Goal: Feedback & Contribution: Submit feedback/report problem

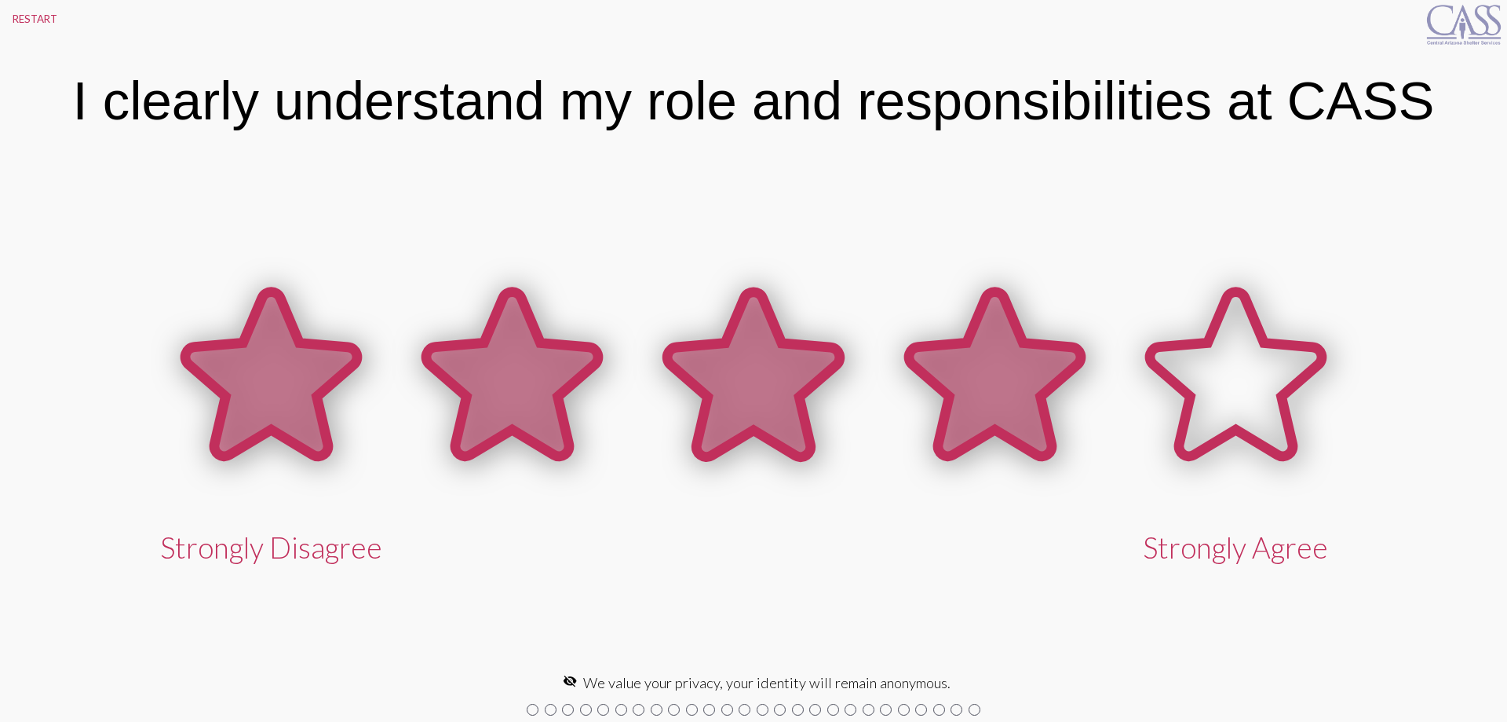
click at [1050, 439] on icon at bounding box center [995, 374] width 172 height 164
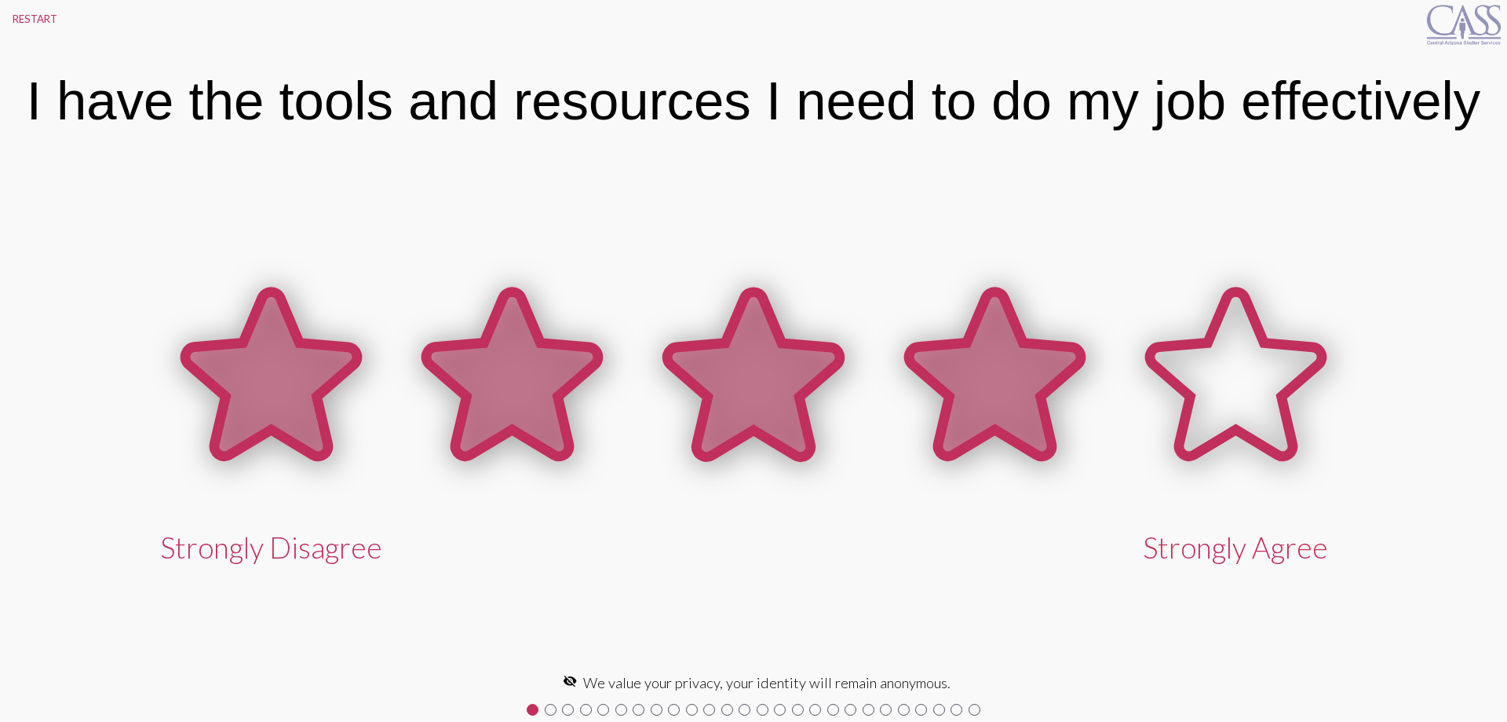
click at [994, 400] on icon at bounding box center [995, 374] width 172 height 164
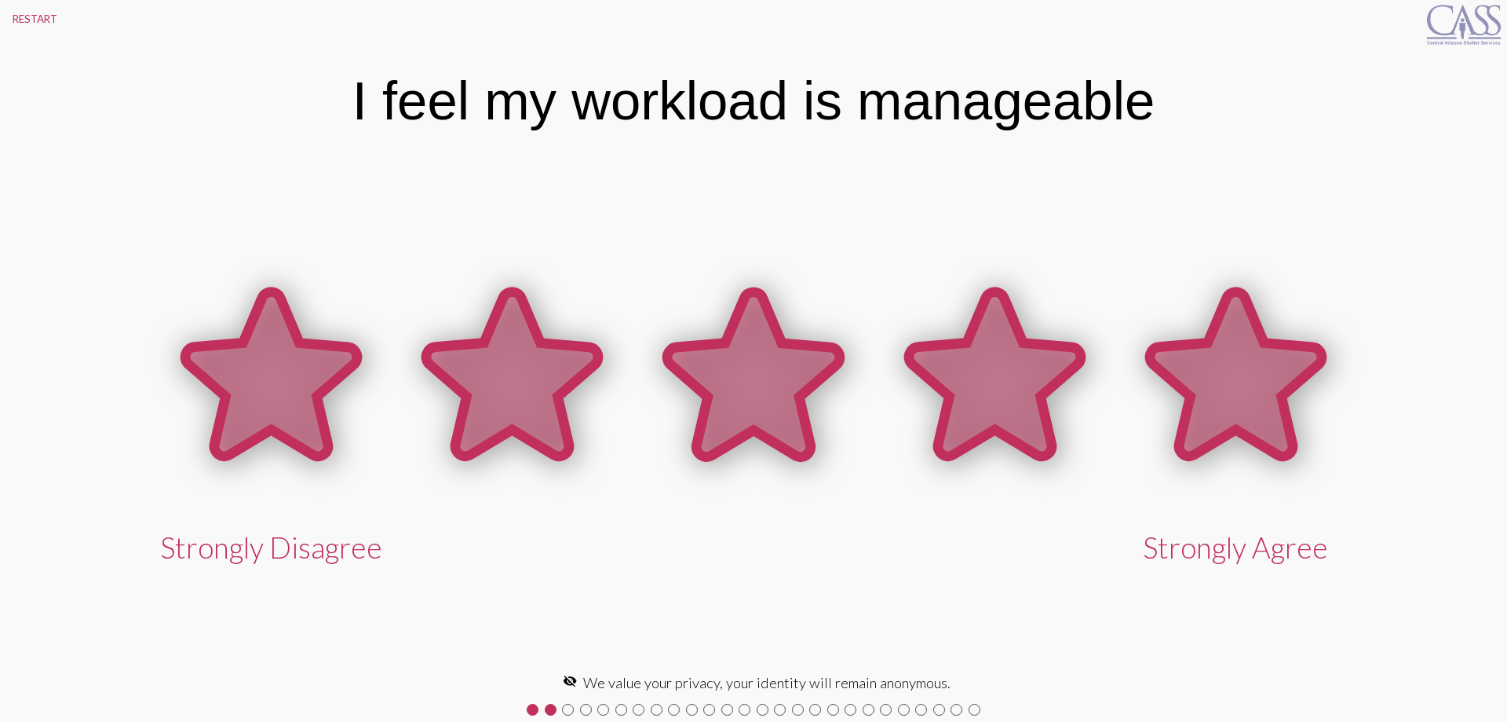
click at [1217, 407] on icon at bounding box center [1236, 374] width 172 height 164
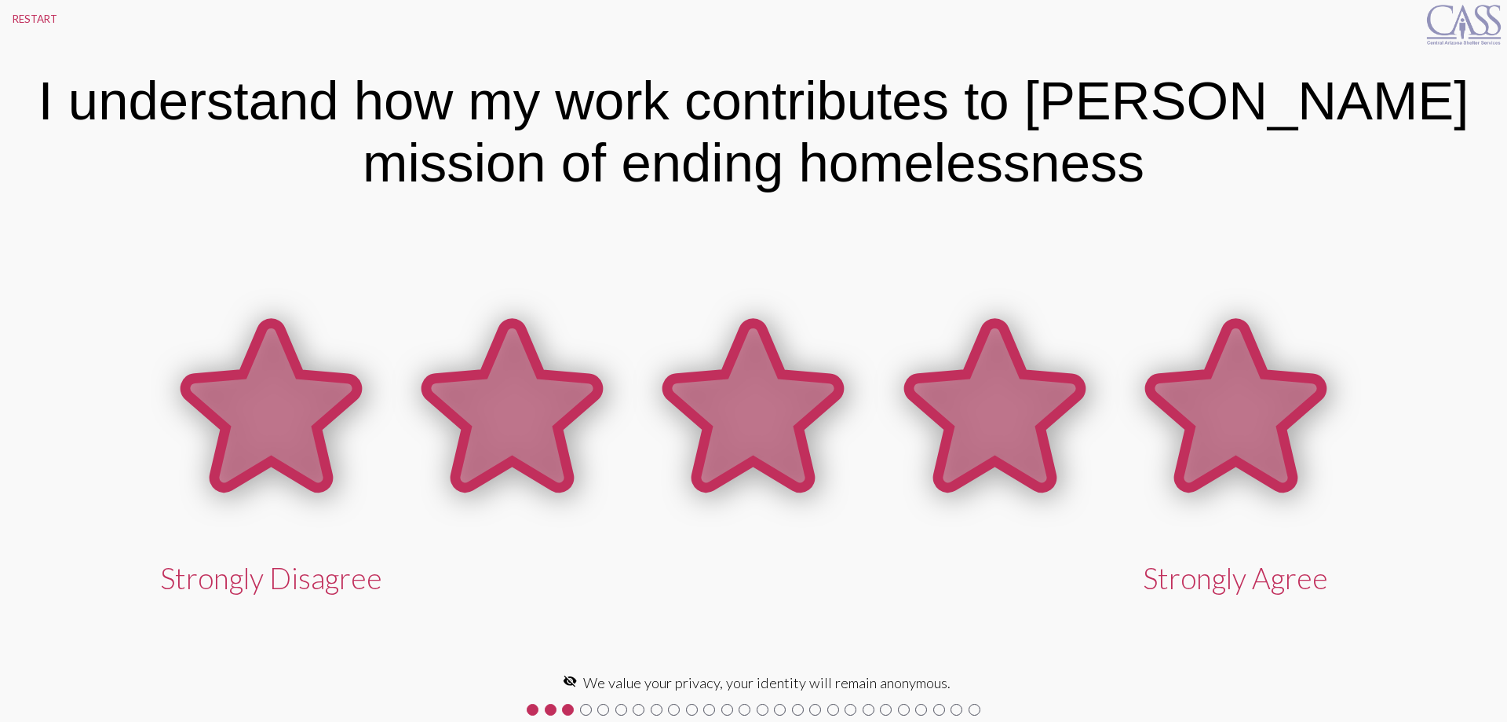
click at [1203, 404] on icon at bounding box center [1236, 405] width 172 height 164
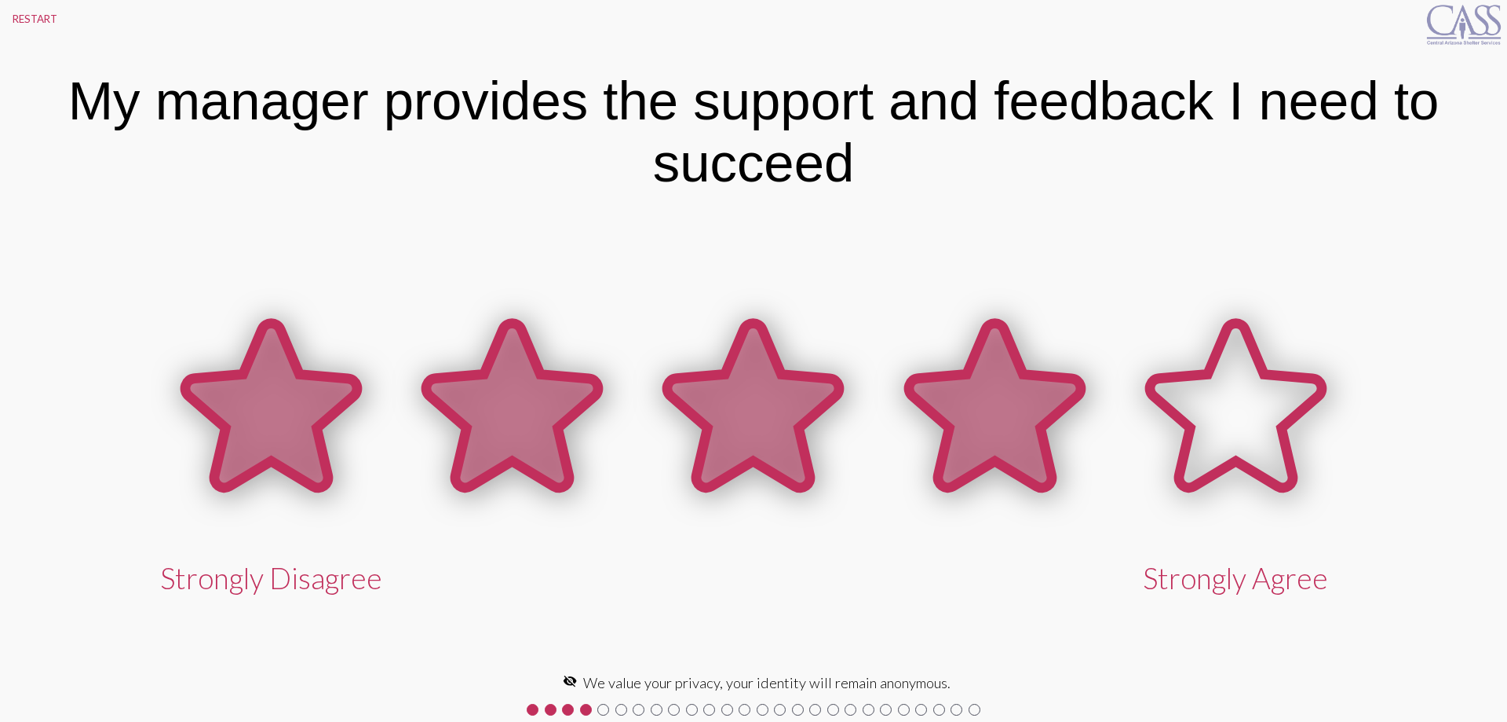
click at [970, 413] on icon at bounding box center [995, 405] width 172 height 164
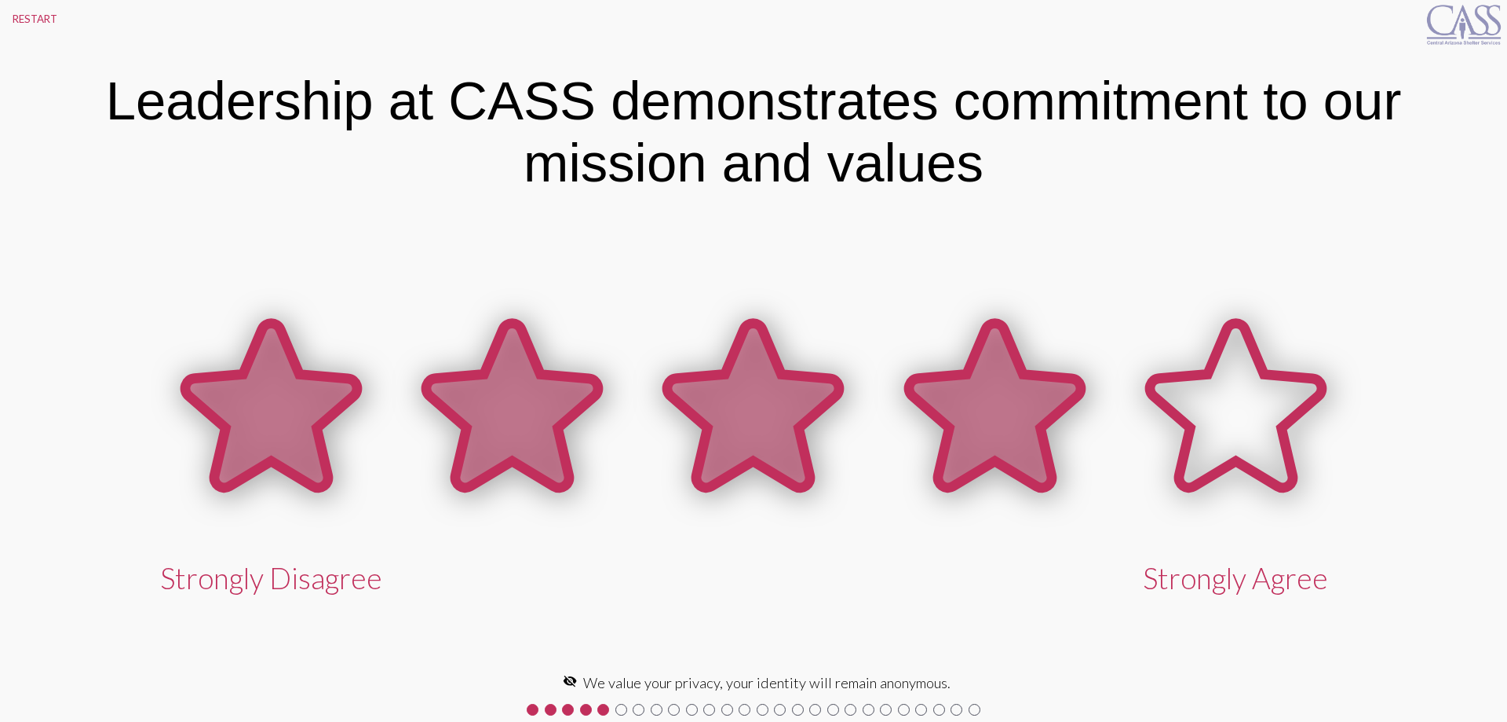
click at [978, 412] on icon at bounding box center [995, 405] width 172 height 164
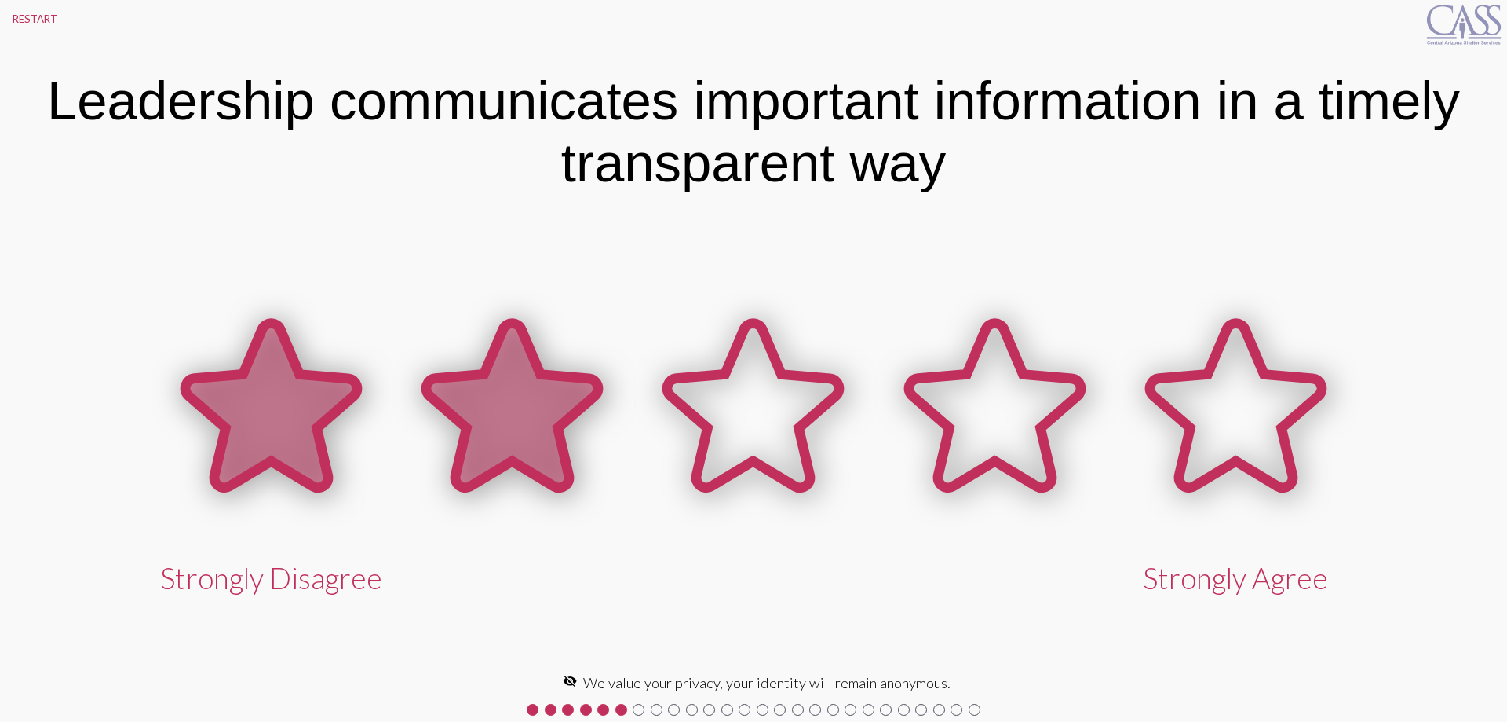
click at [546, 434] on icon at bounding box center [512, 405] width 172 height 164
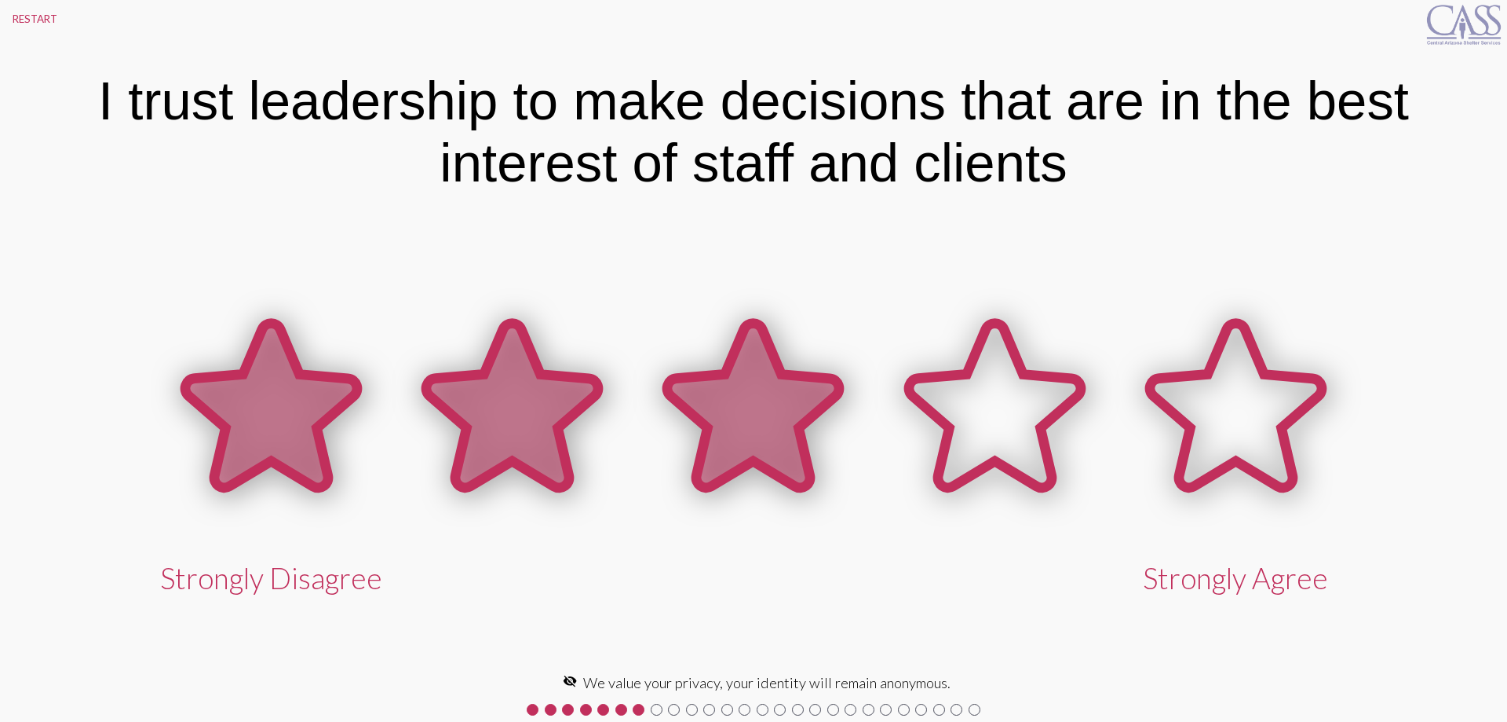
click at [788, 418] on icon at bounding box center [753, 405] width 172 height 164
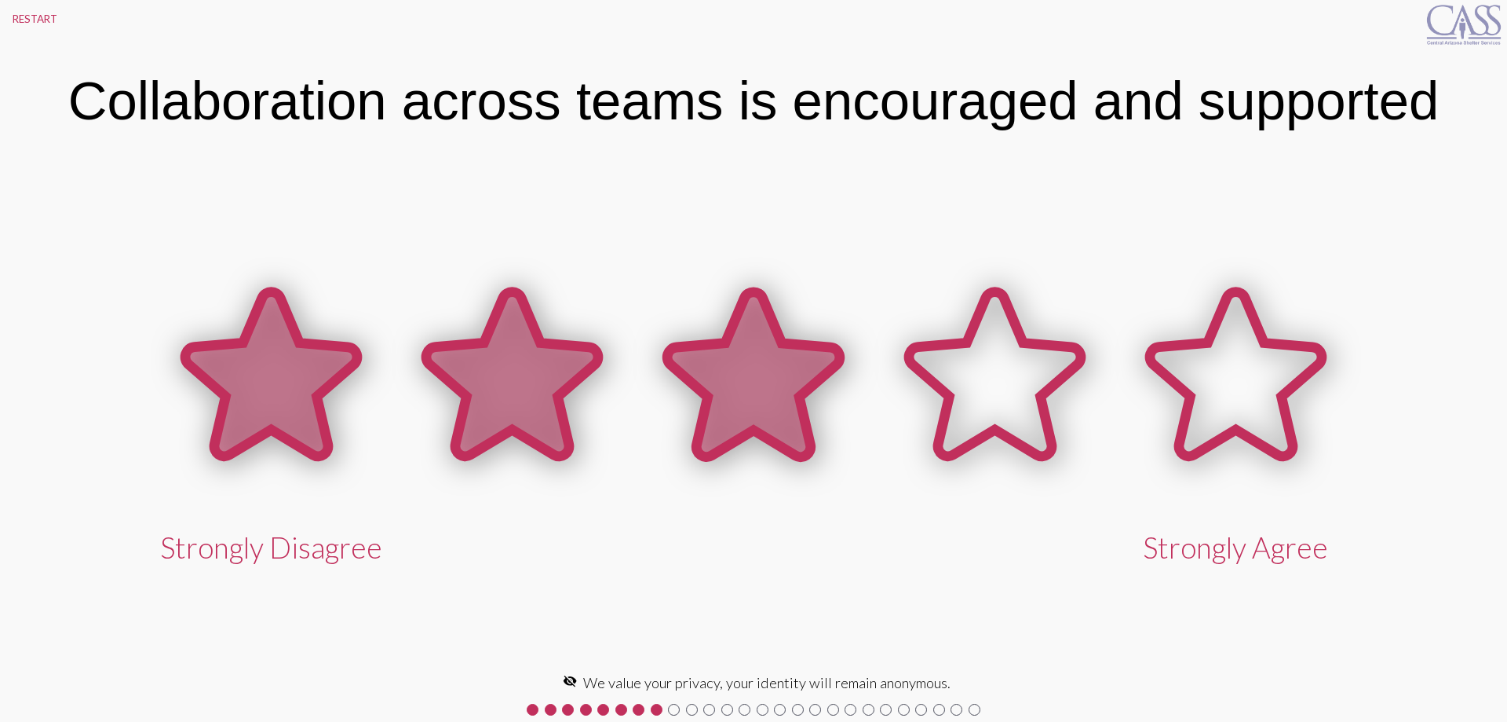
click at [788, 418] on icon at bounding box center [753, 374] width 172 height 164
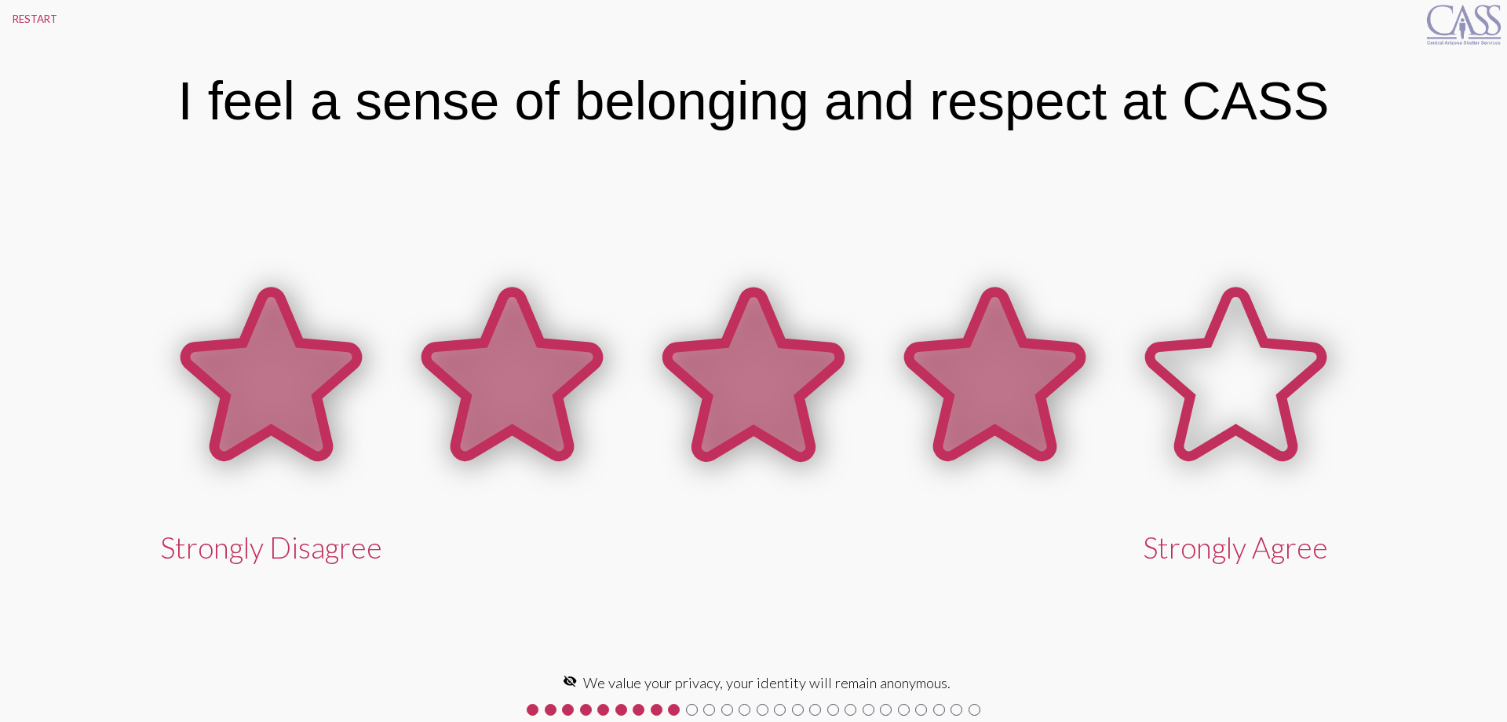
click at [999, 407] on icon at bounding box center [995, 374] width 172 height 164
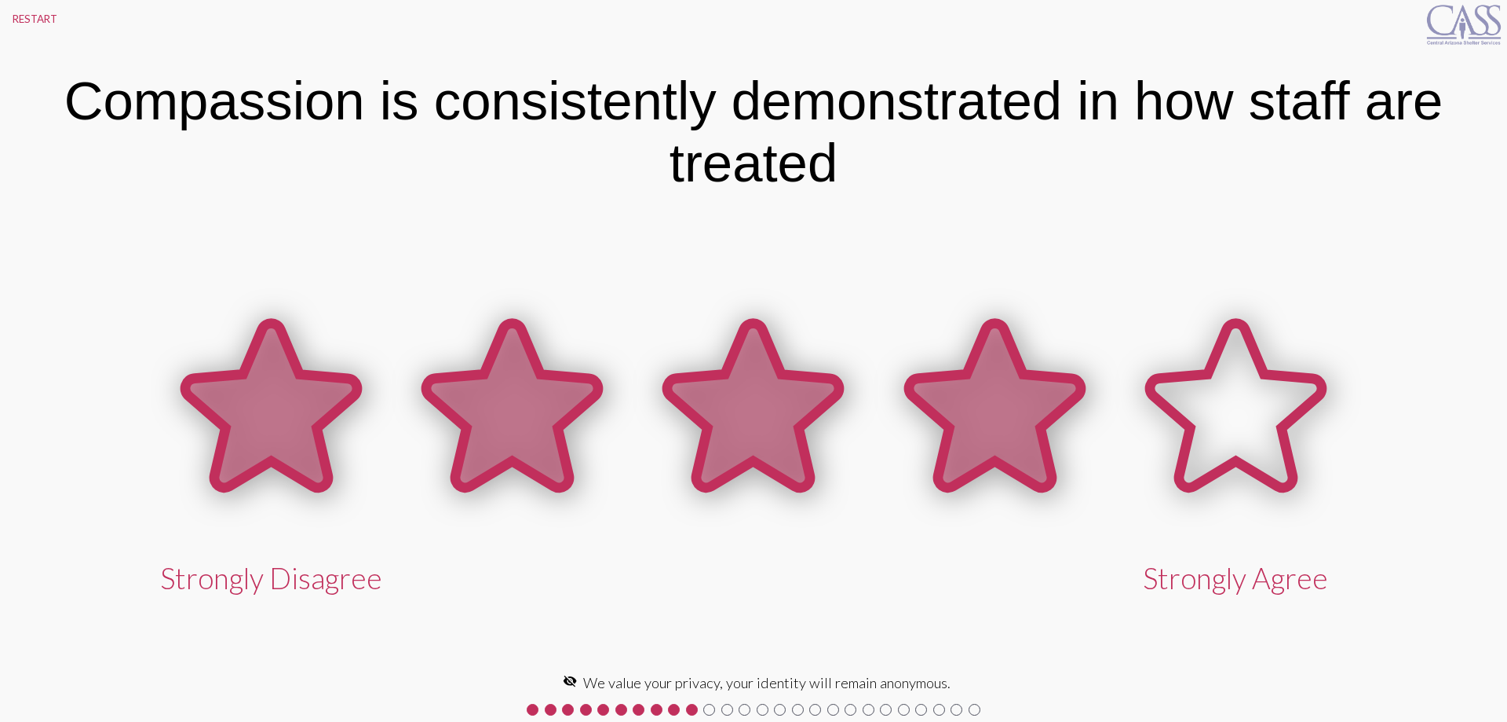
click at [933, 415] on icon at bounding box center [995, 405] width 172 height 164
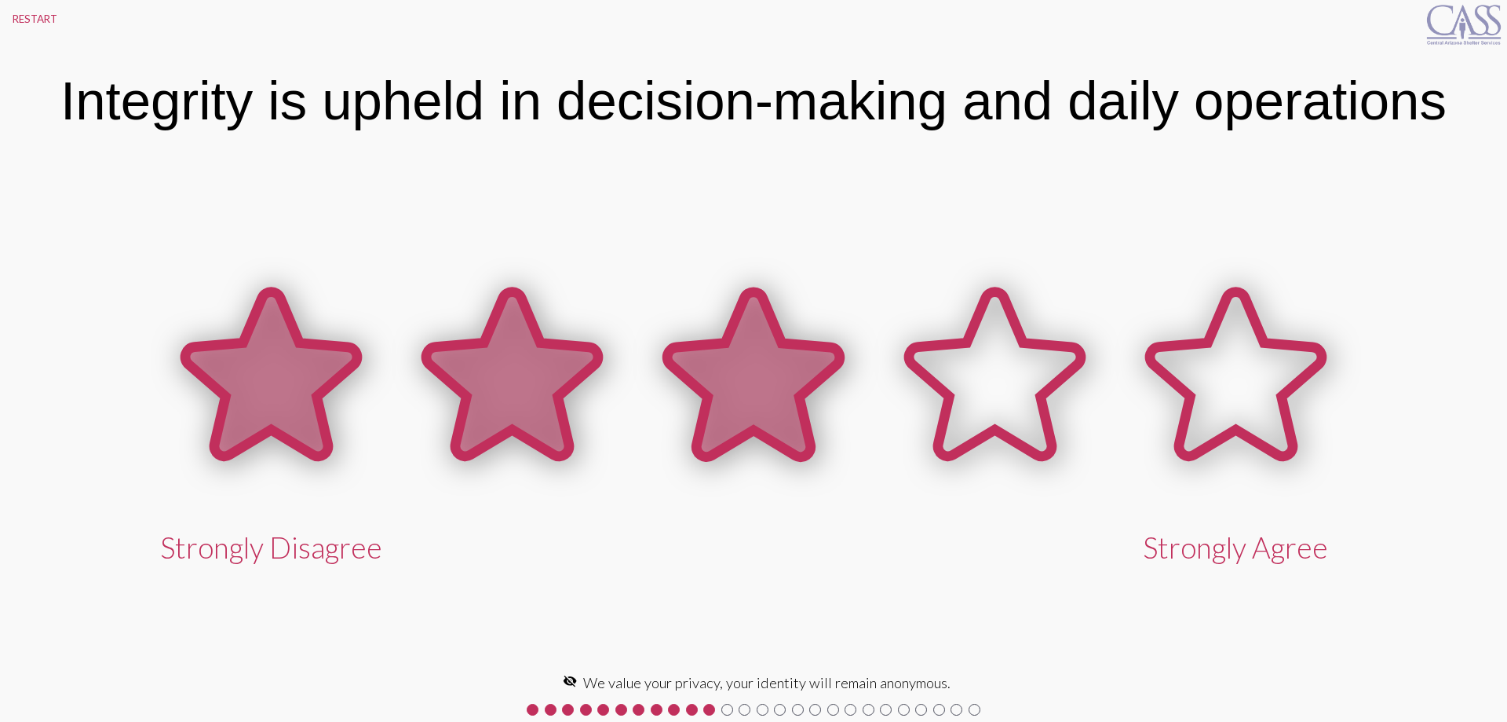
click at [803, 424] on icon at bounding box center [753, 374] width 172 height 164
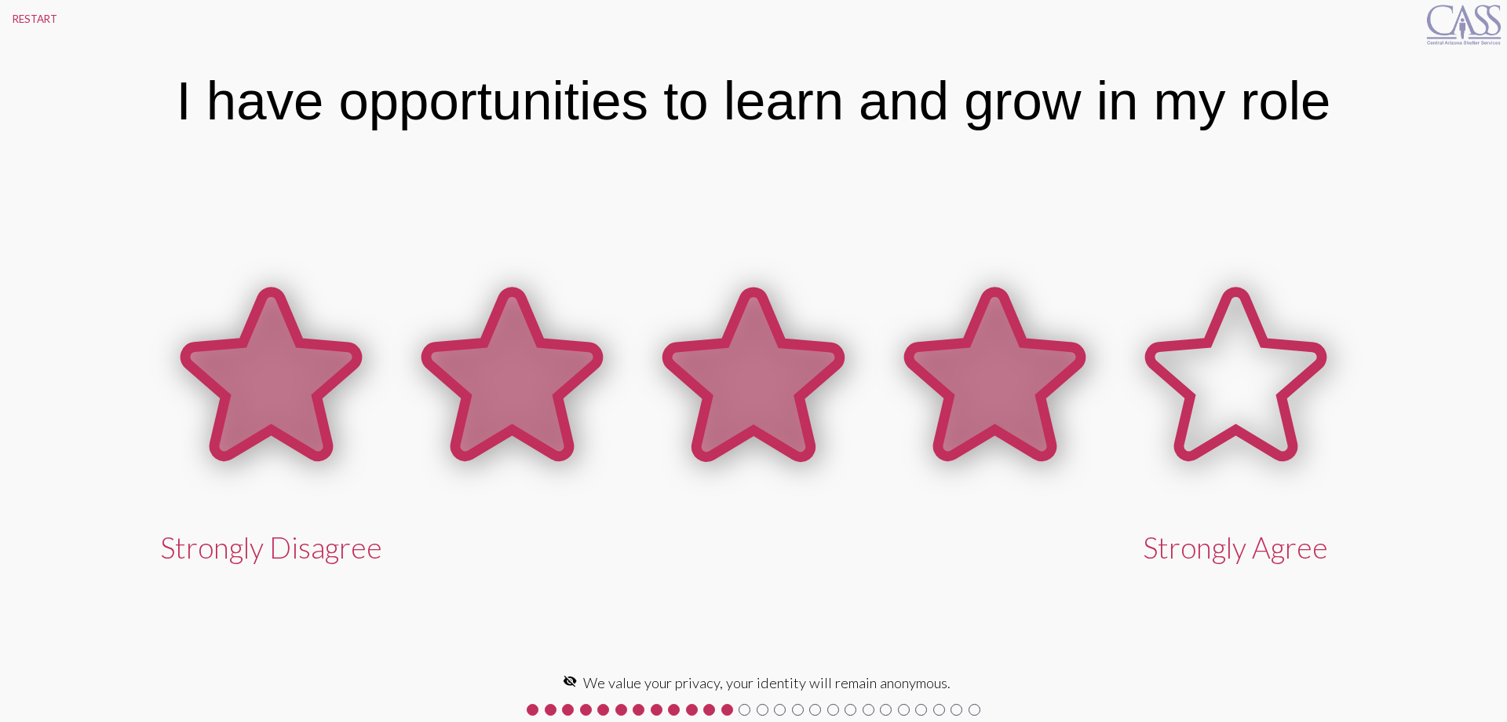
click at [1059, 404] on icon at bounding box center [995, 376] width 241 height 241
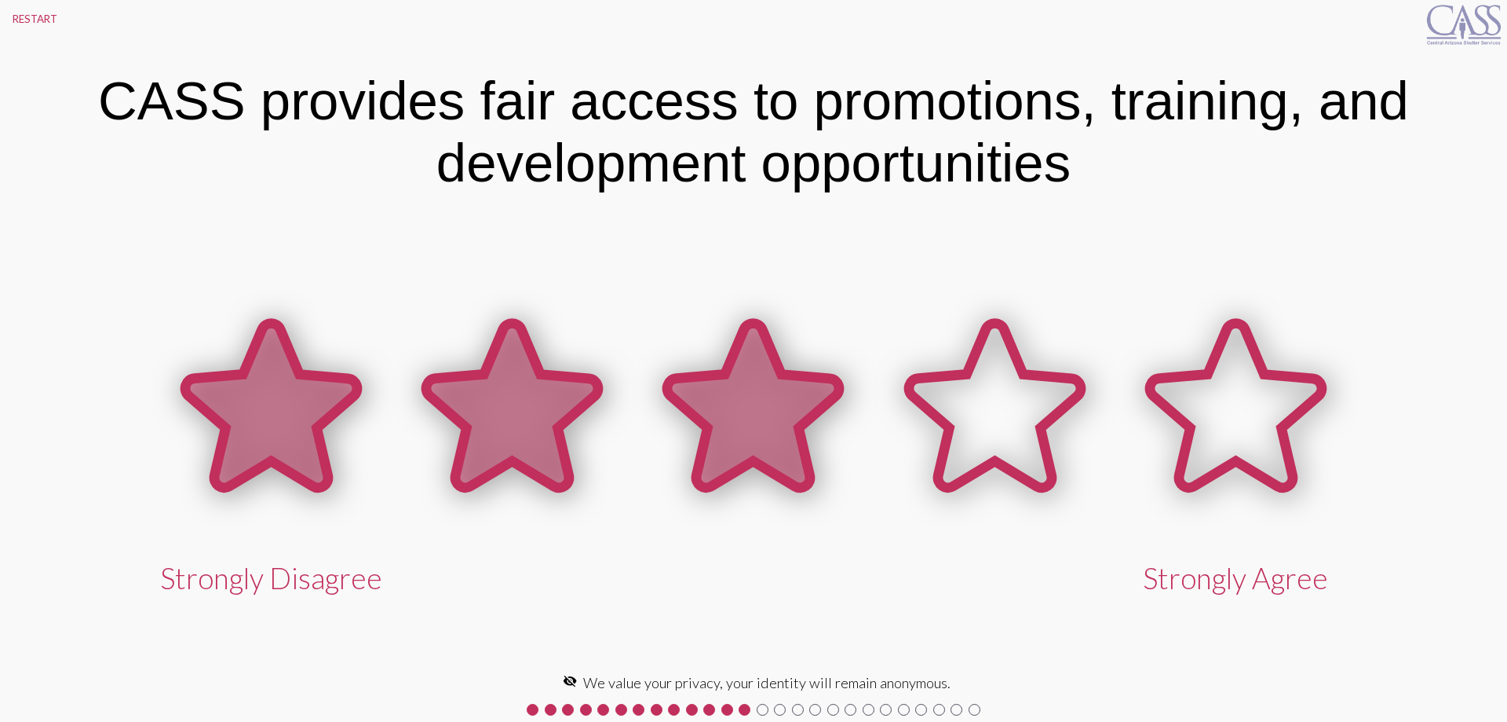
click at [720, 392] on icon at bounding box center [753, 405] width 172 height 164
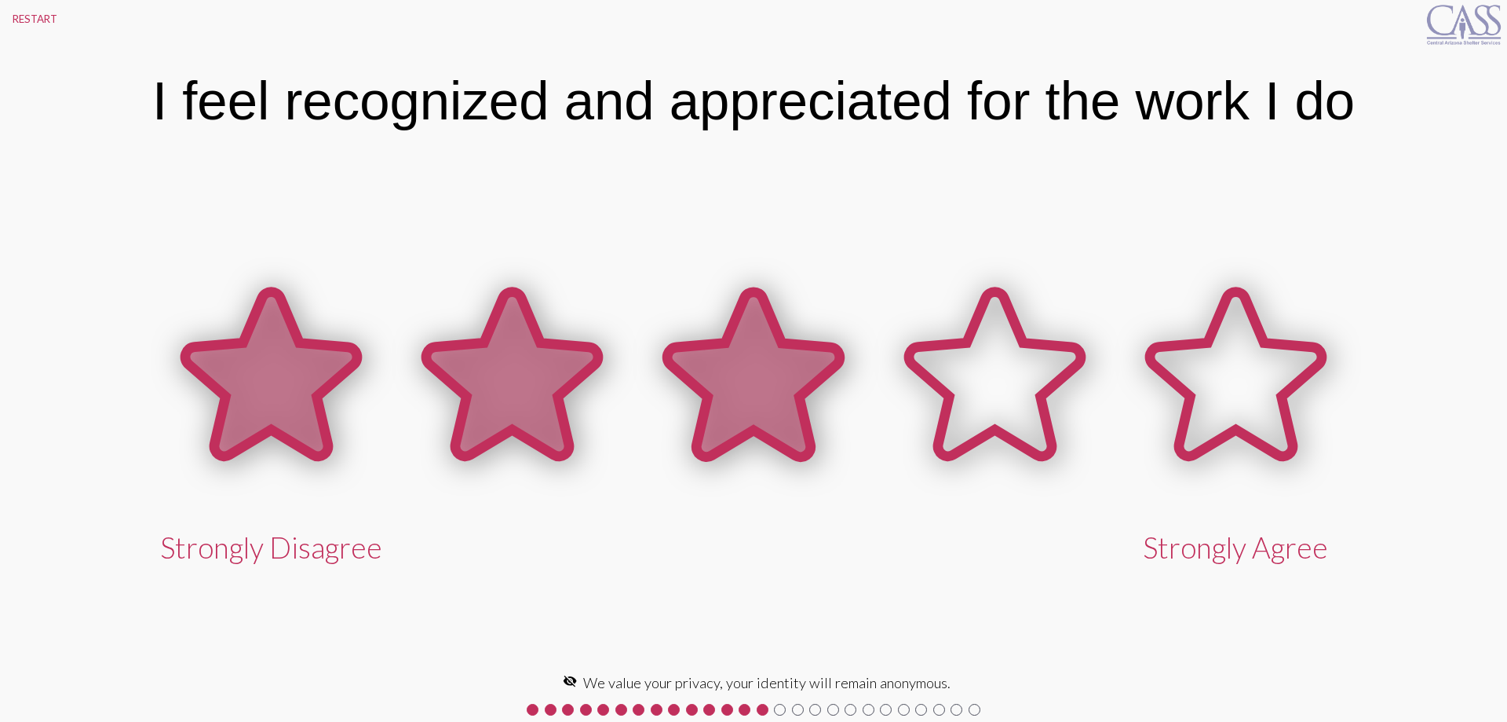
click at [745, 401] on icon at bounding box center [753, 374] width 172 height 164
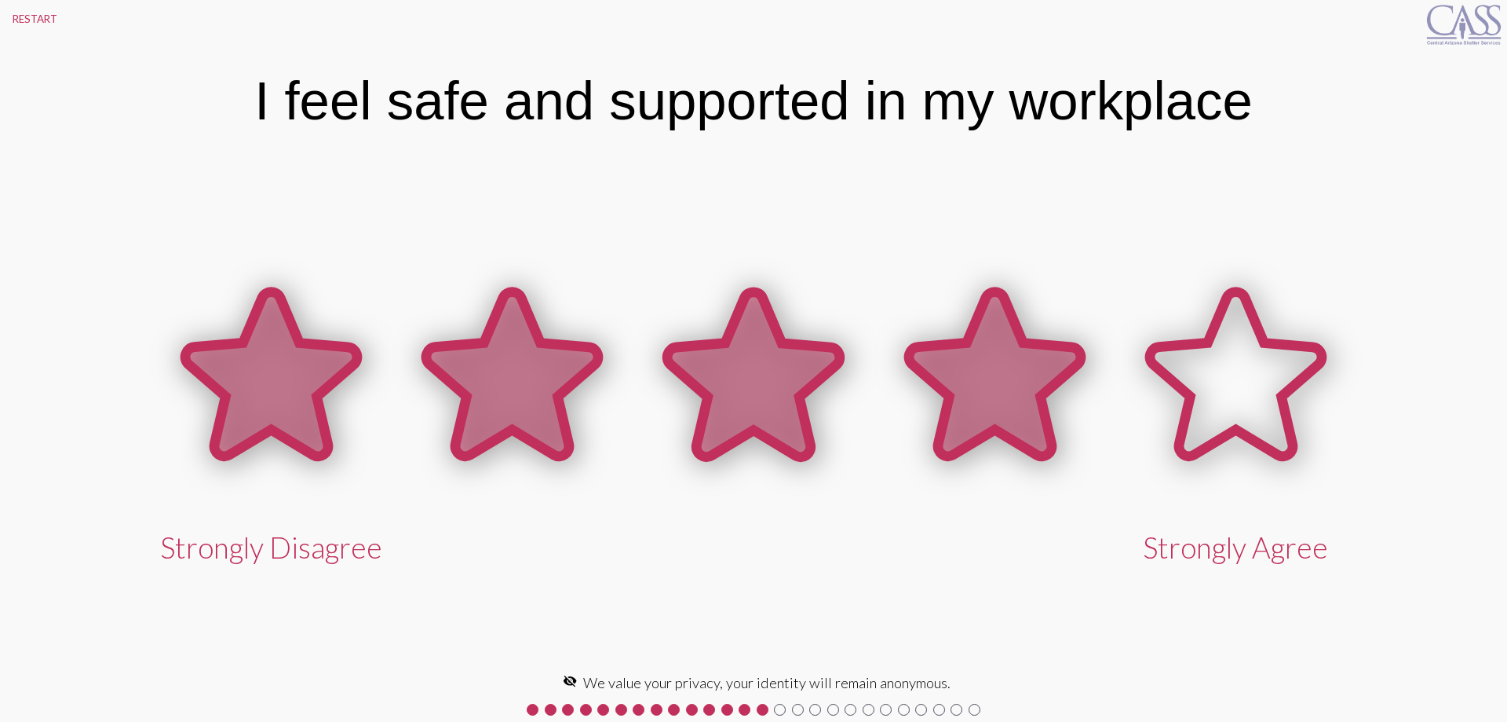
click at [960, 395] on icon at bounding box center [995, 374] width 172 height 164
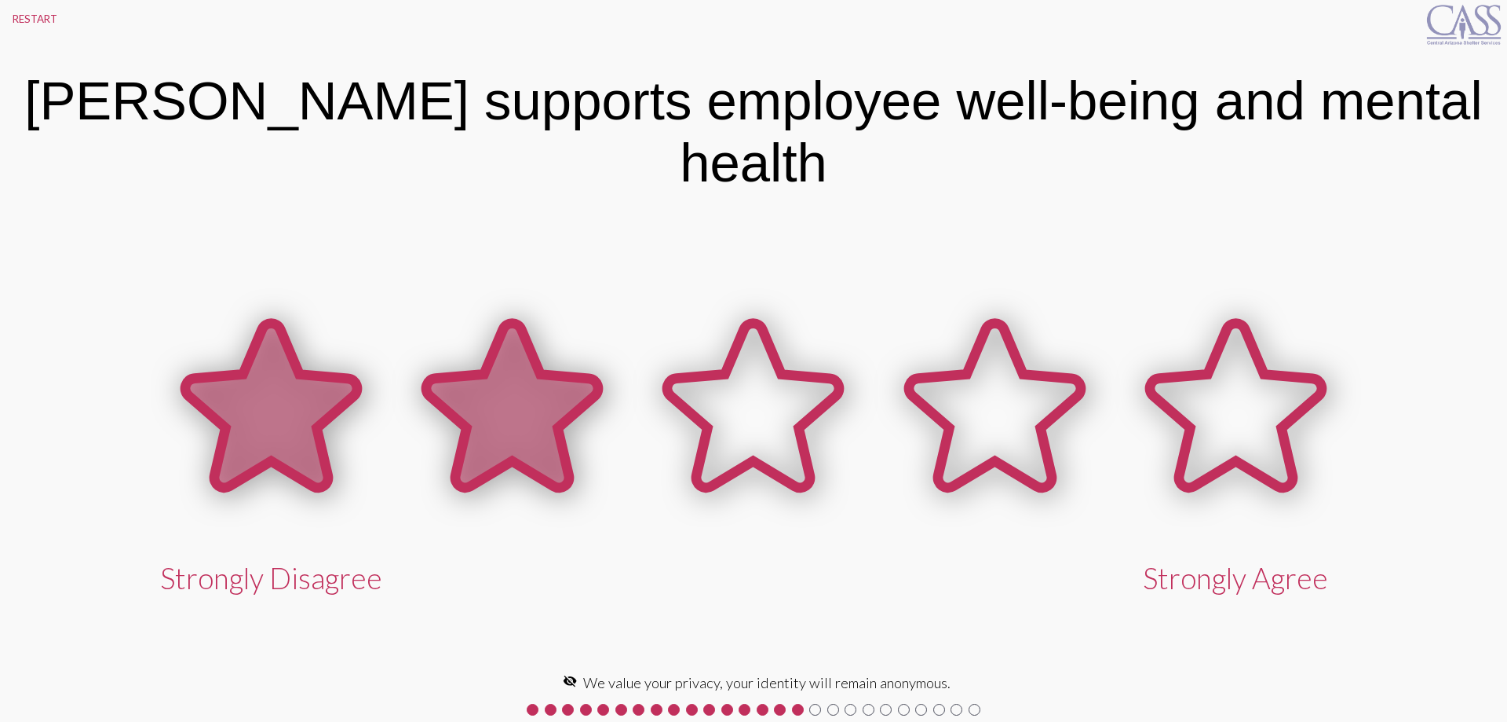
click at [567, 446] on icon at bounding box center [512, 405] width 172 height 164
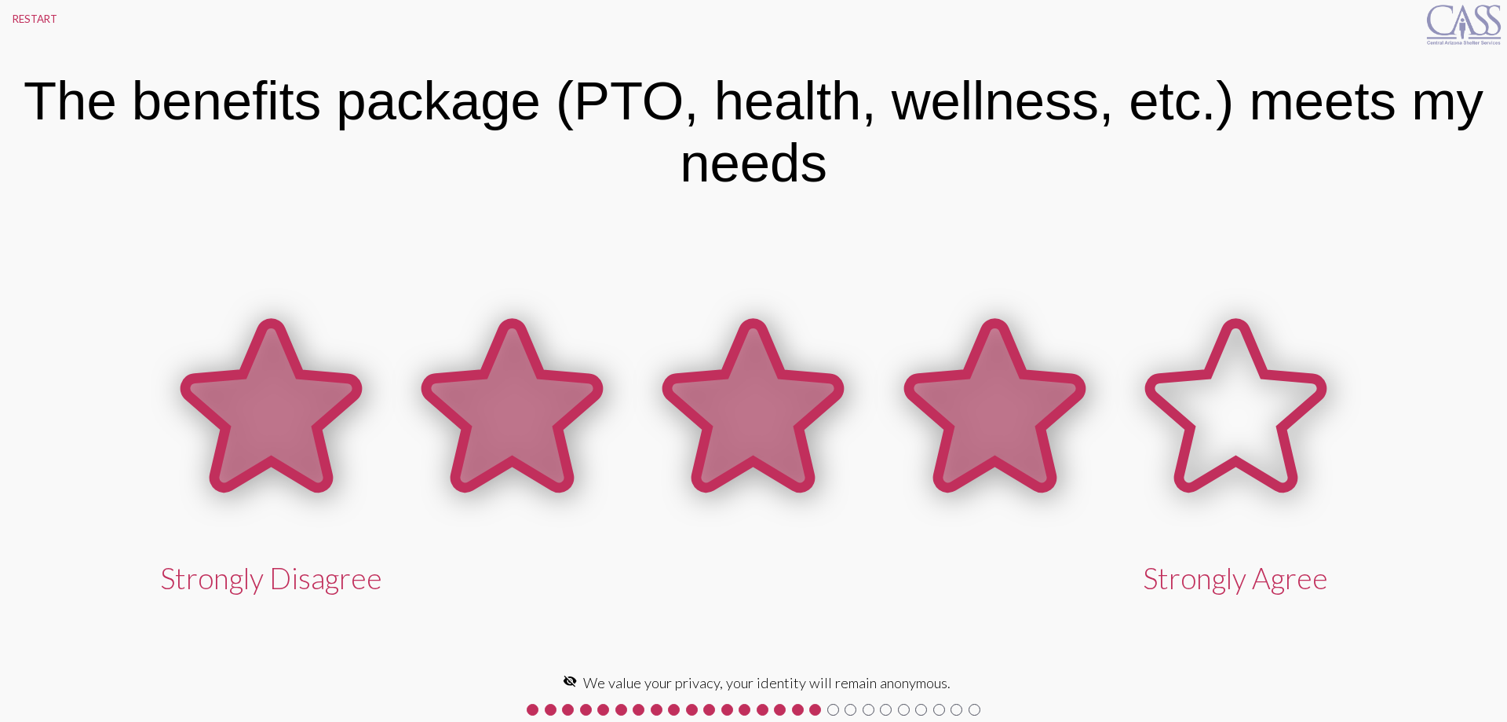
click at [1040, 425] on icon at bounding box center [995, 405] width 172 height 164
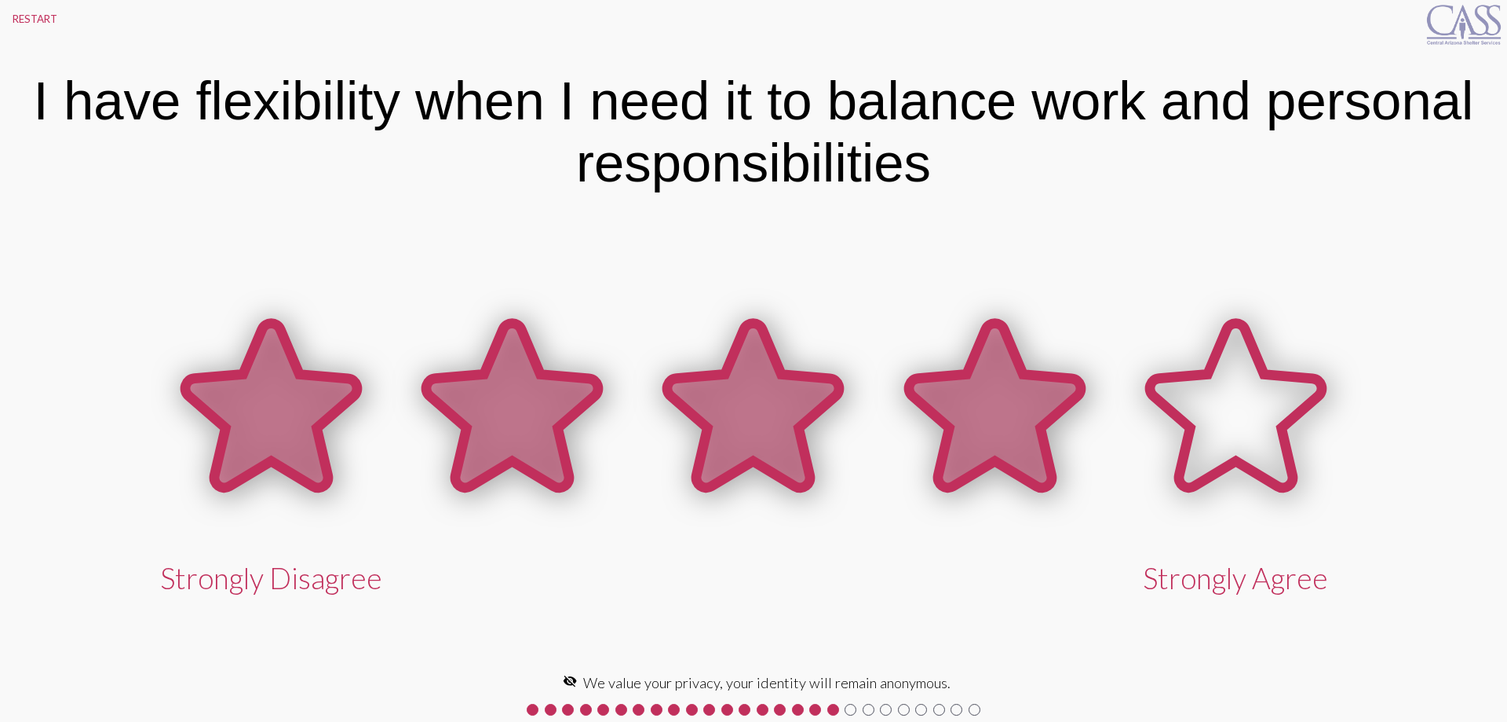
click at [1035, 426] on icon at bounding box center [995, 405] width 172 height 164
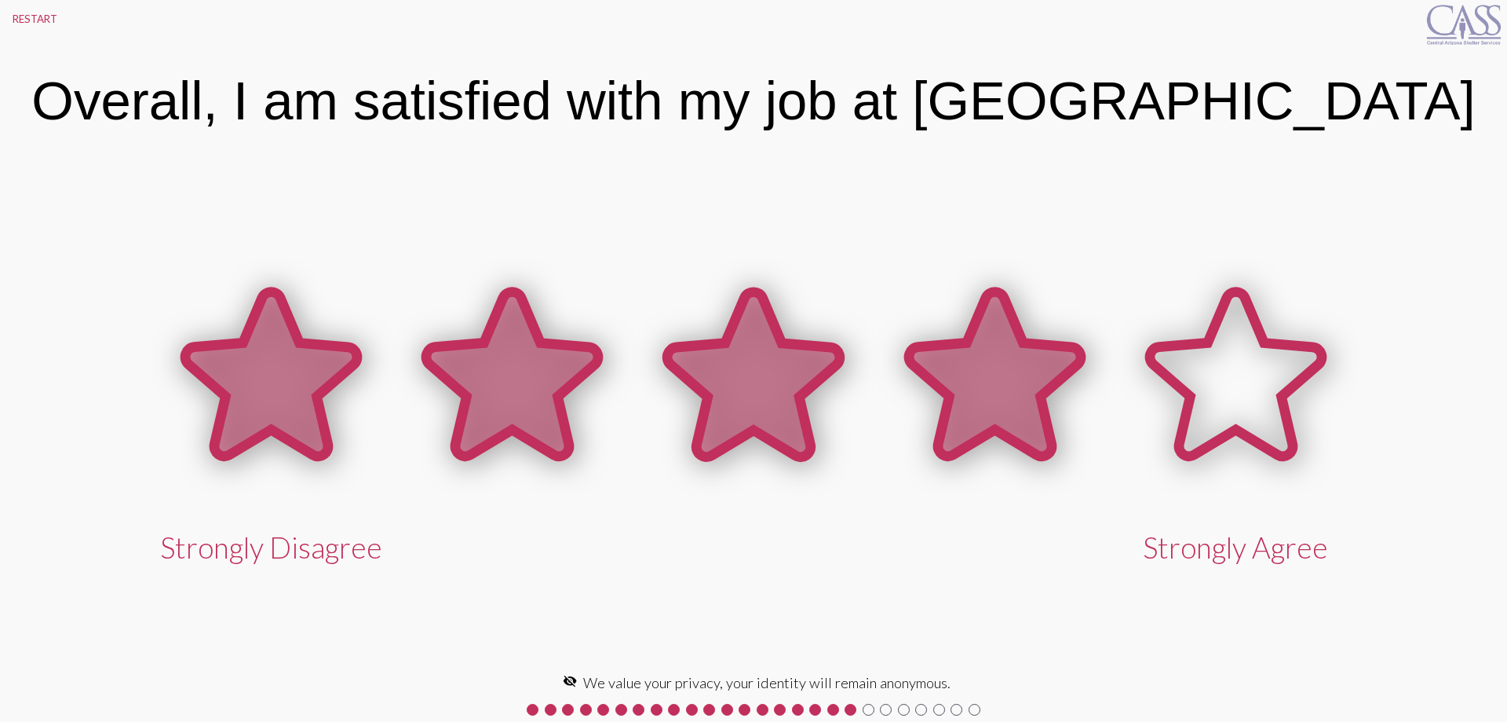
click at [1036, 426] on icon at bounding box center [995, 374] width 172 height 164
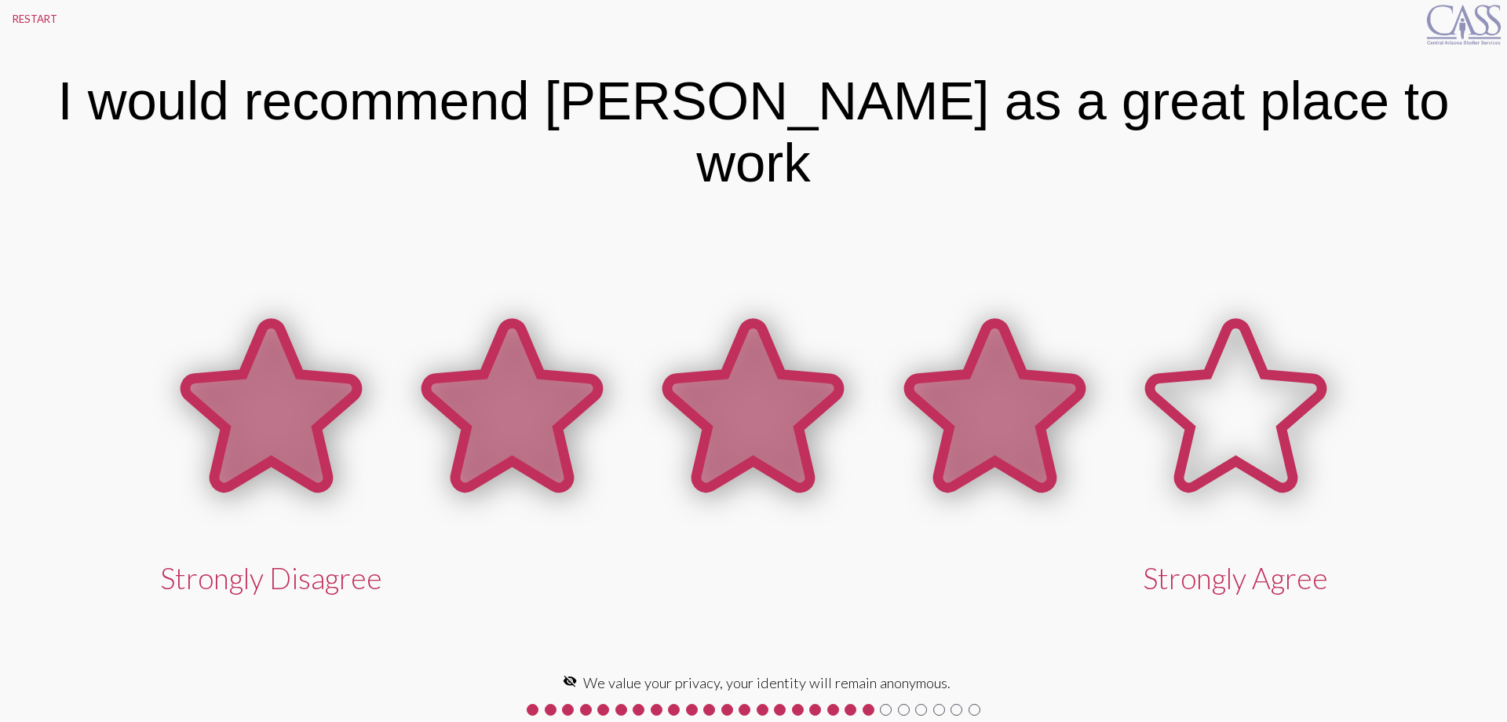
click at [1036, 426] on icon at bounding box center [995, 405] width 172 height 164
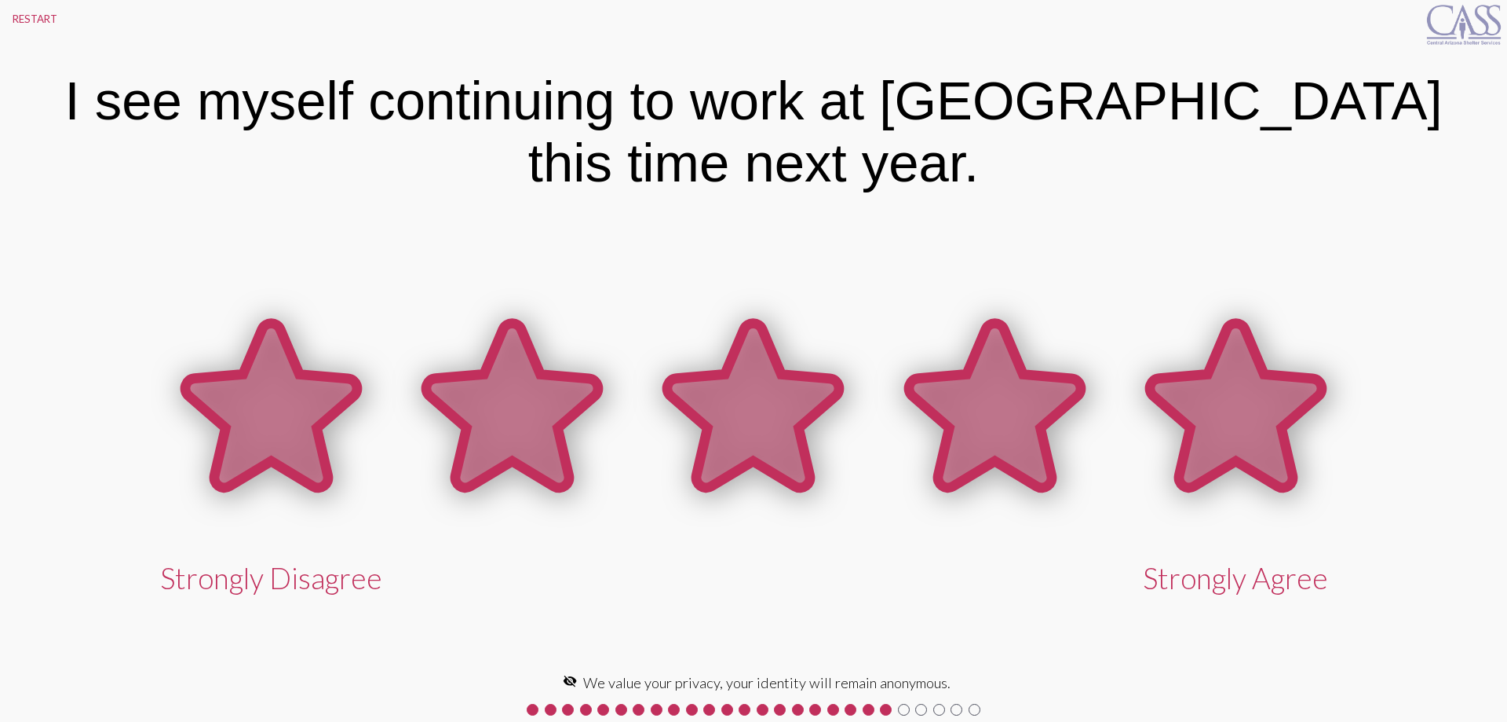
click at [1230, 394] on icon at bounding box center [1236, 405] width 172 height 164
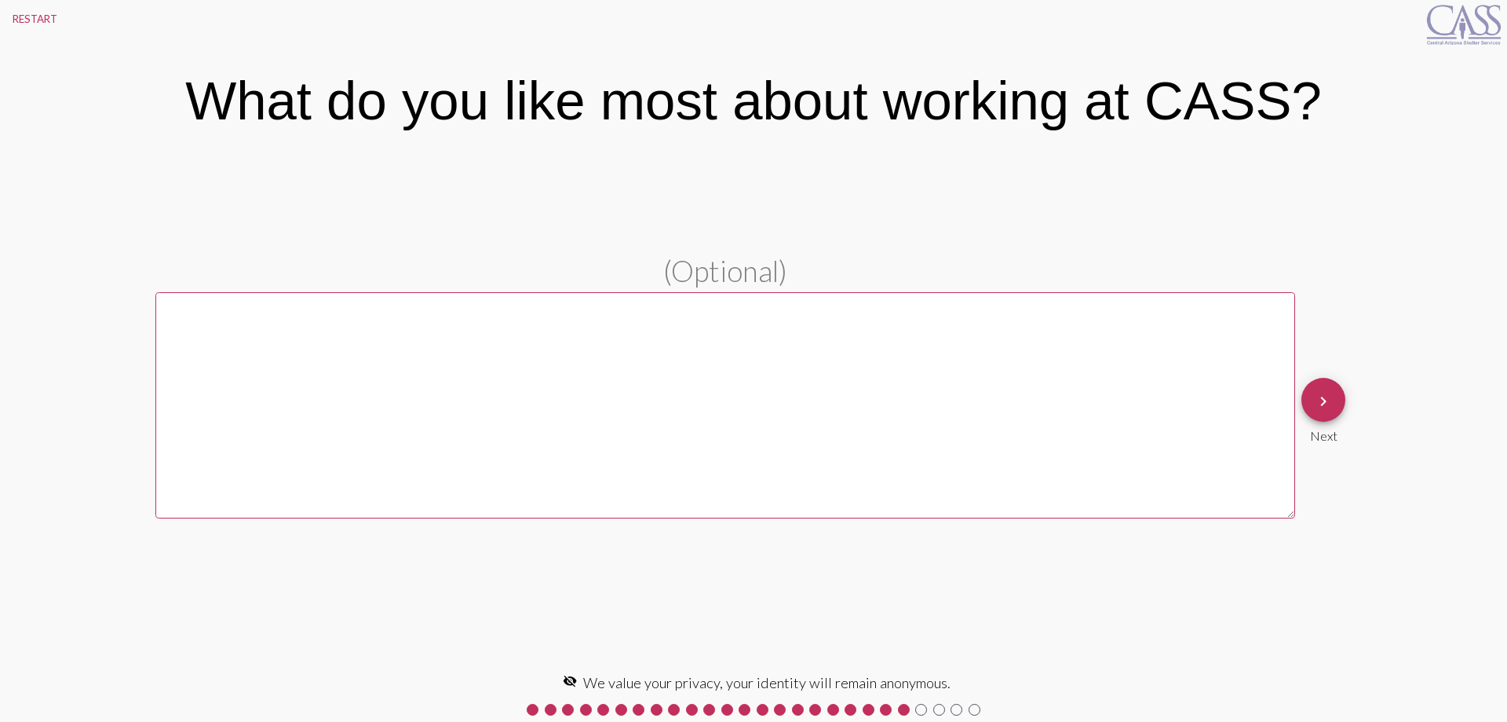
click at [1079, 429] on textarea at bounding box center [725, 405] width 1140 height 226
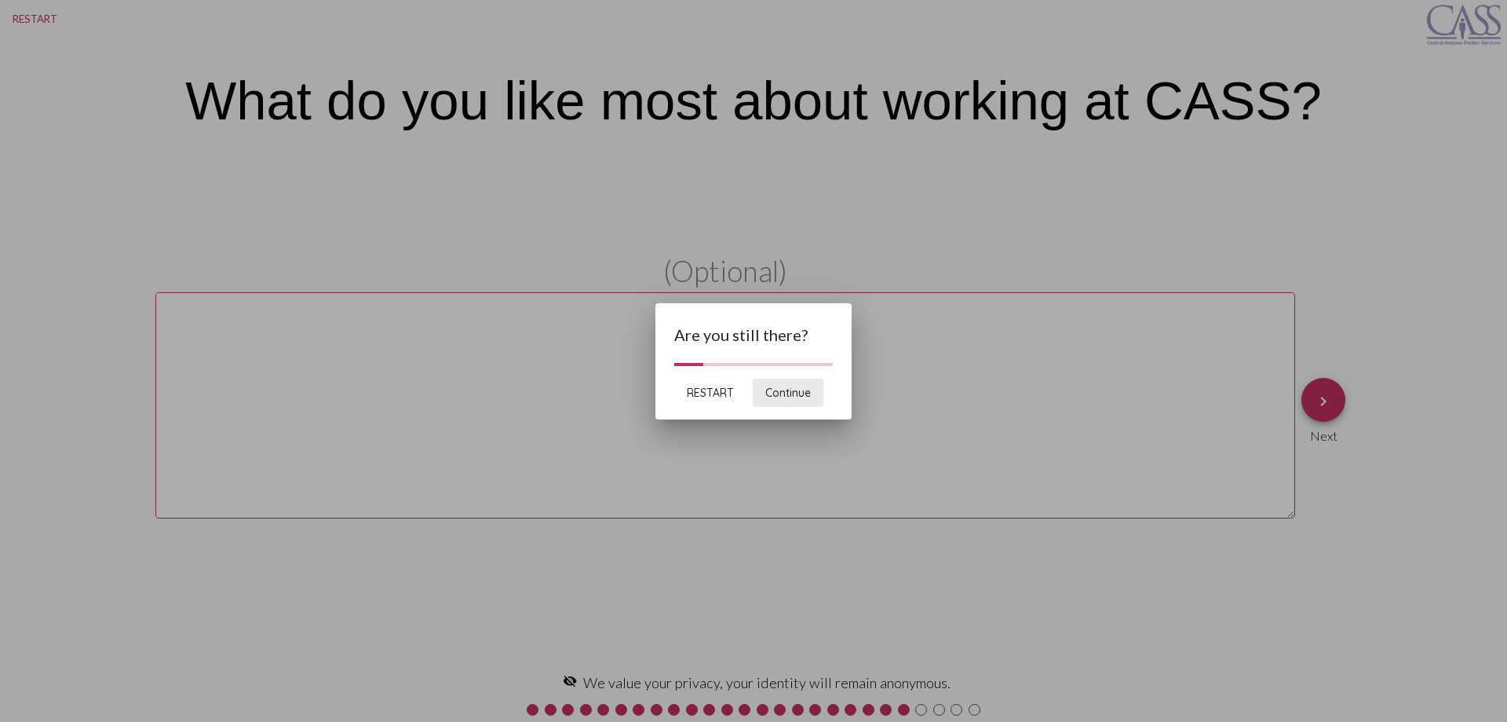
click at [804, 400] on button "Continue" at bounding box center [788, 392] width 71 height 28
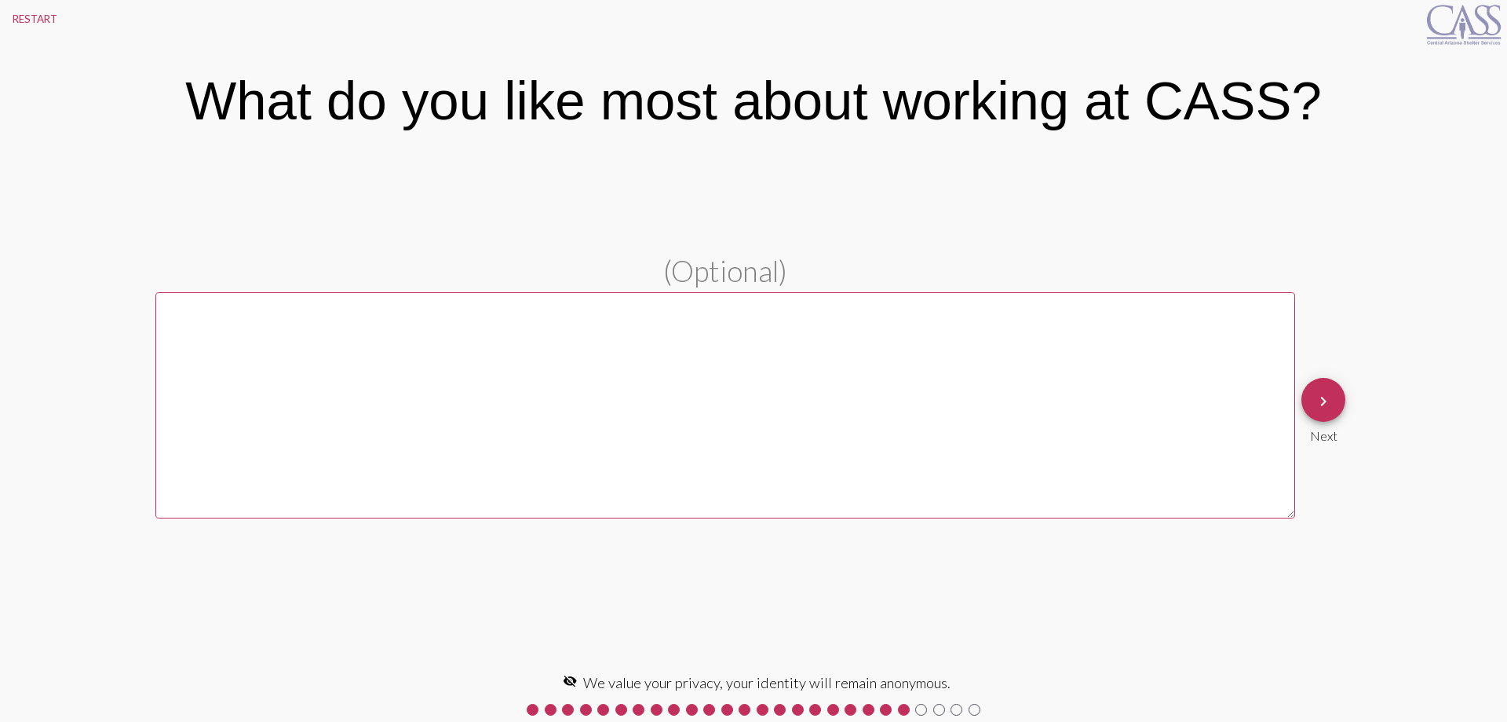
click at [801, 394] on textarea at bounding box center [725, 405] width 1140 height 226
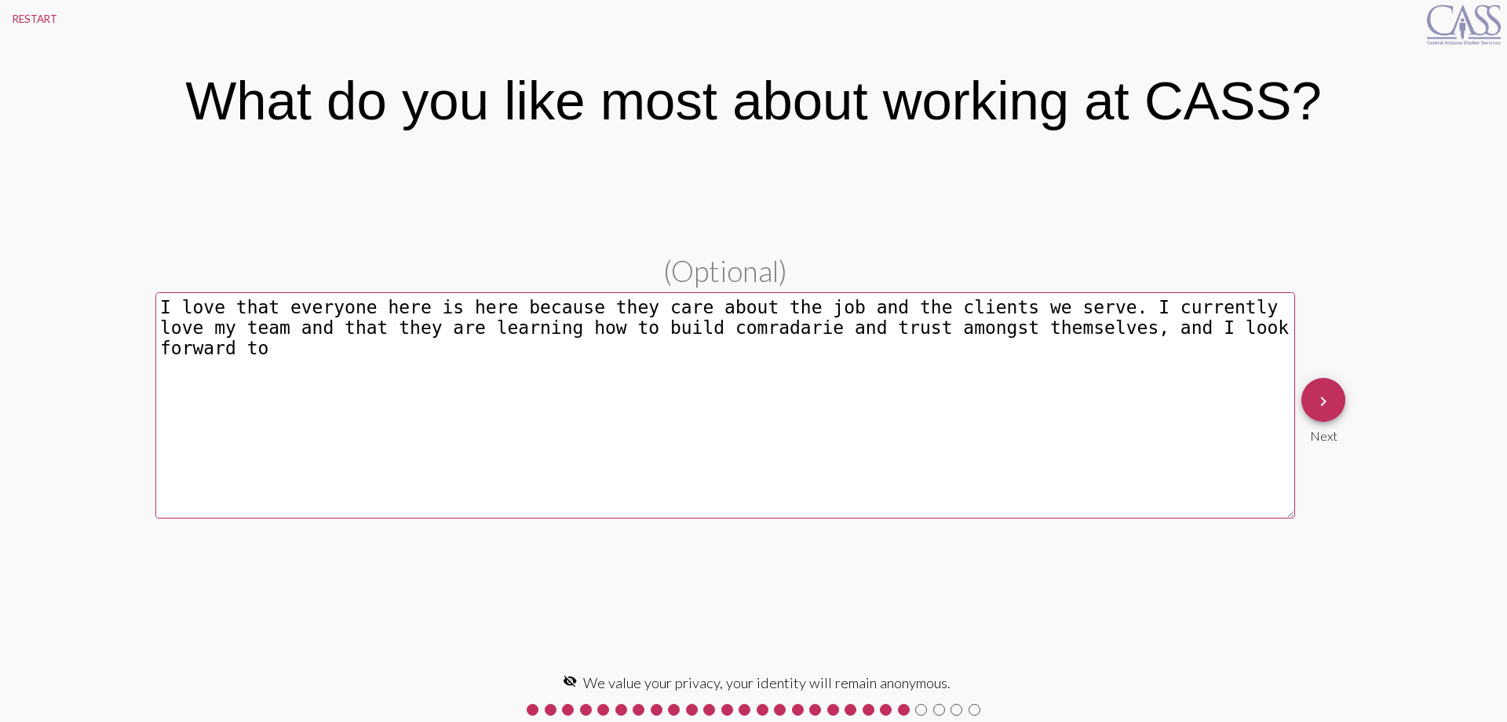
click at [665, 331] on textarea "I love that everyone here is here because they care about the job and the clien…" at bounding box center [725, 405] width 1140 height 226
click at [1221, 351] on textarea "I love that everyone here is here because they care about the job and the clien…" at bounding box center [725, 405] width 1140 height 226
click at [652, 330] on textarea "I love that everyone here is here because they care about the job and the clien…" at bounding box center [725, 405] width 1140 height 226
paste textarea "amaraderie"
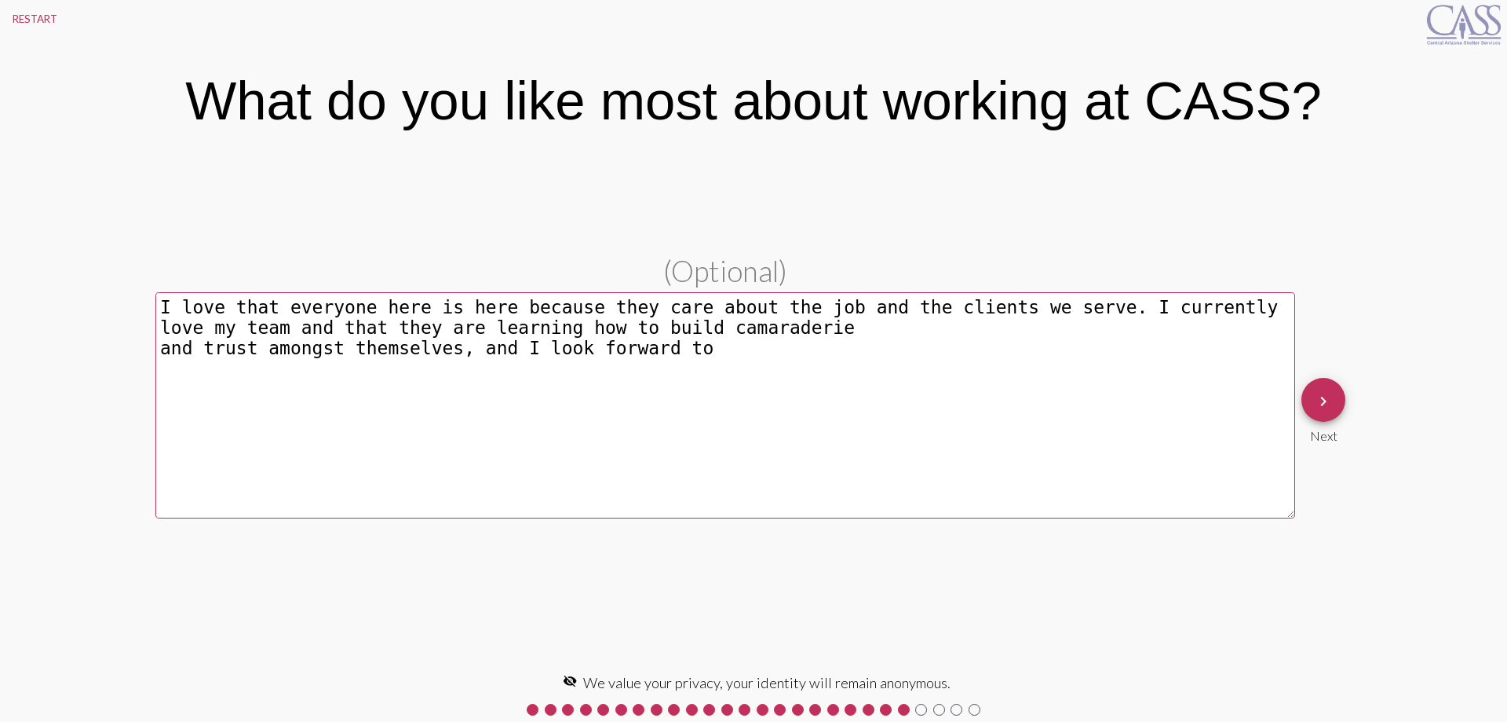
click at [731, 323] on textarea "I love that everyone here is here because they care about the job and the clien…" at bounding box center [725, 405] width 1140 height 226
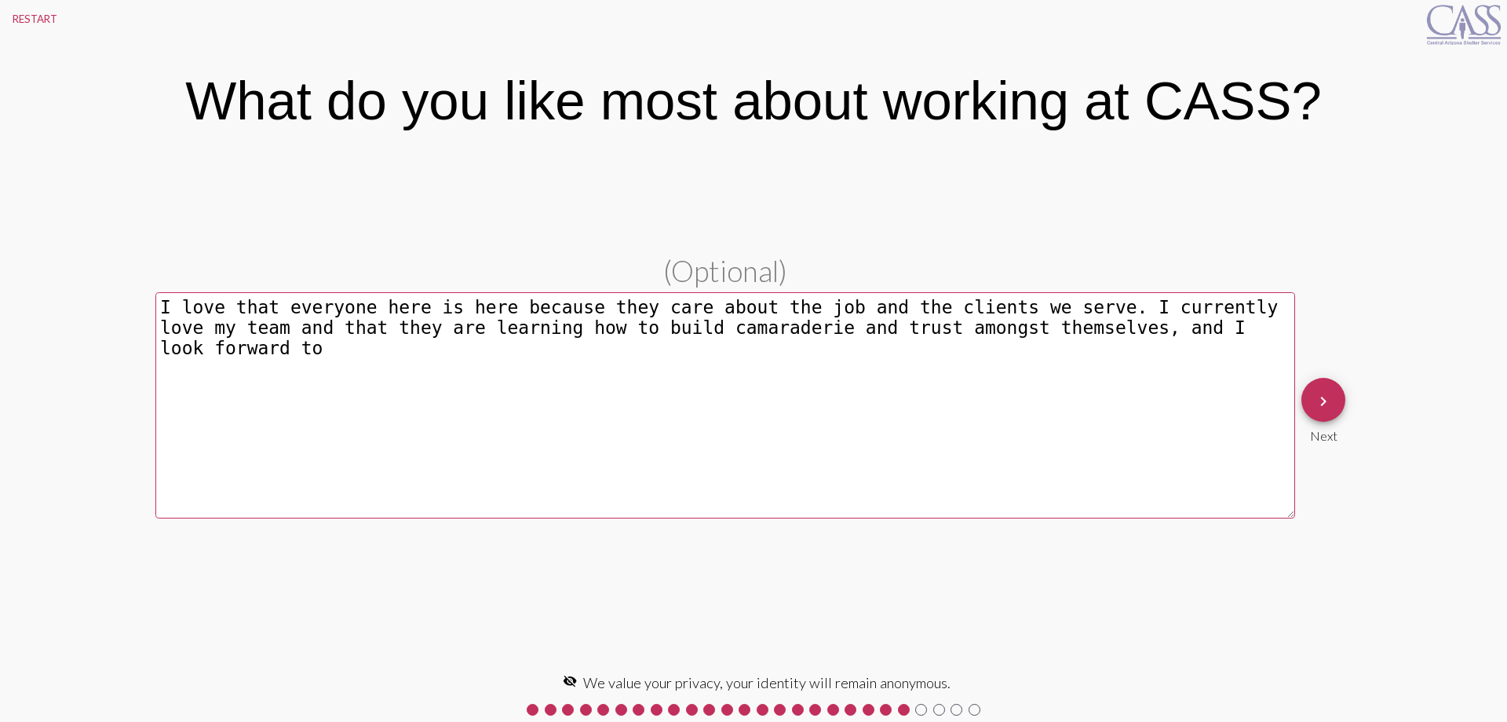
drag, startPoint x: 1244, startPoint y: 332, endPoint x: 1002, endPoint y: 320, distance: 242.9
click at [1002, 320] on textarea "I love that everyone here is here because they care about the job and the clien…" at bounding box center [725, 405] width 1140 height 226
type textarea "I love that everyone here is here because they care about the job and the clien…"
click at [1315, 418] on span "keyboard_arrow_right" at bounding box center [1323, 400] width 19 height 45
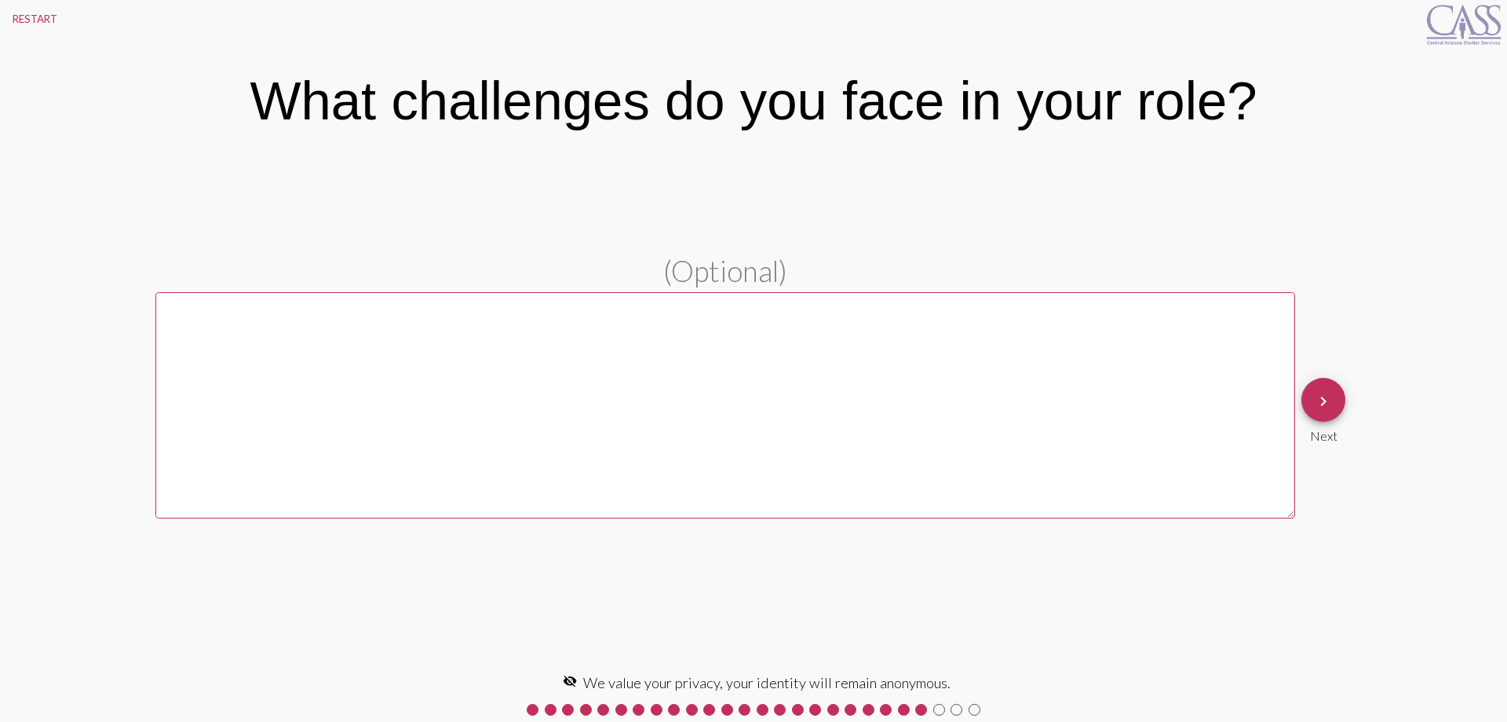
click at [1192, 419] on textarea at bounding box center [725, 405] width 1140 height 226
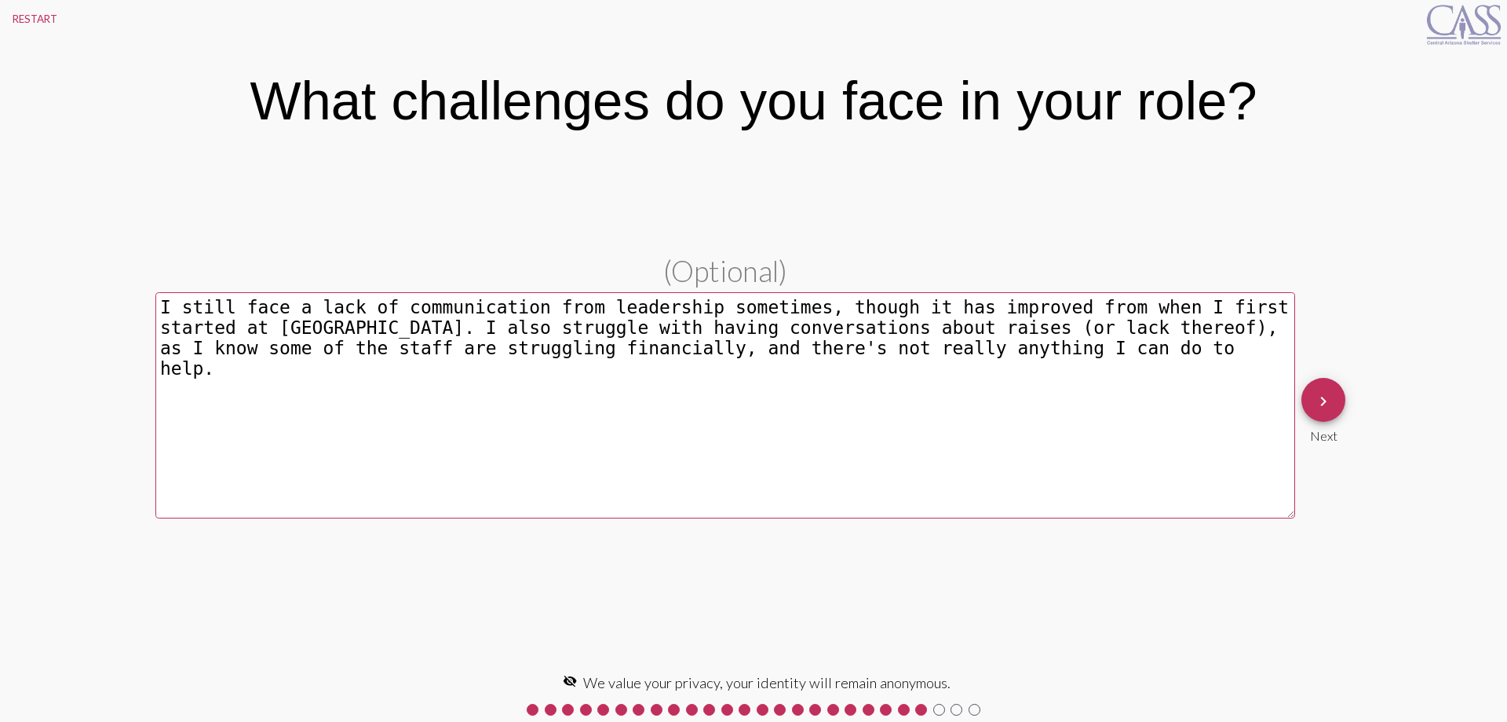
type textarea "I still face a lack of communication from leadership sometimes, though it has i…"
click at [1322, 415] on span "keyboard_arrow_right" at bounding box center [1323, 400] width 19 height 45
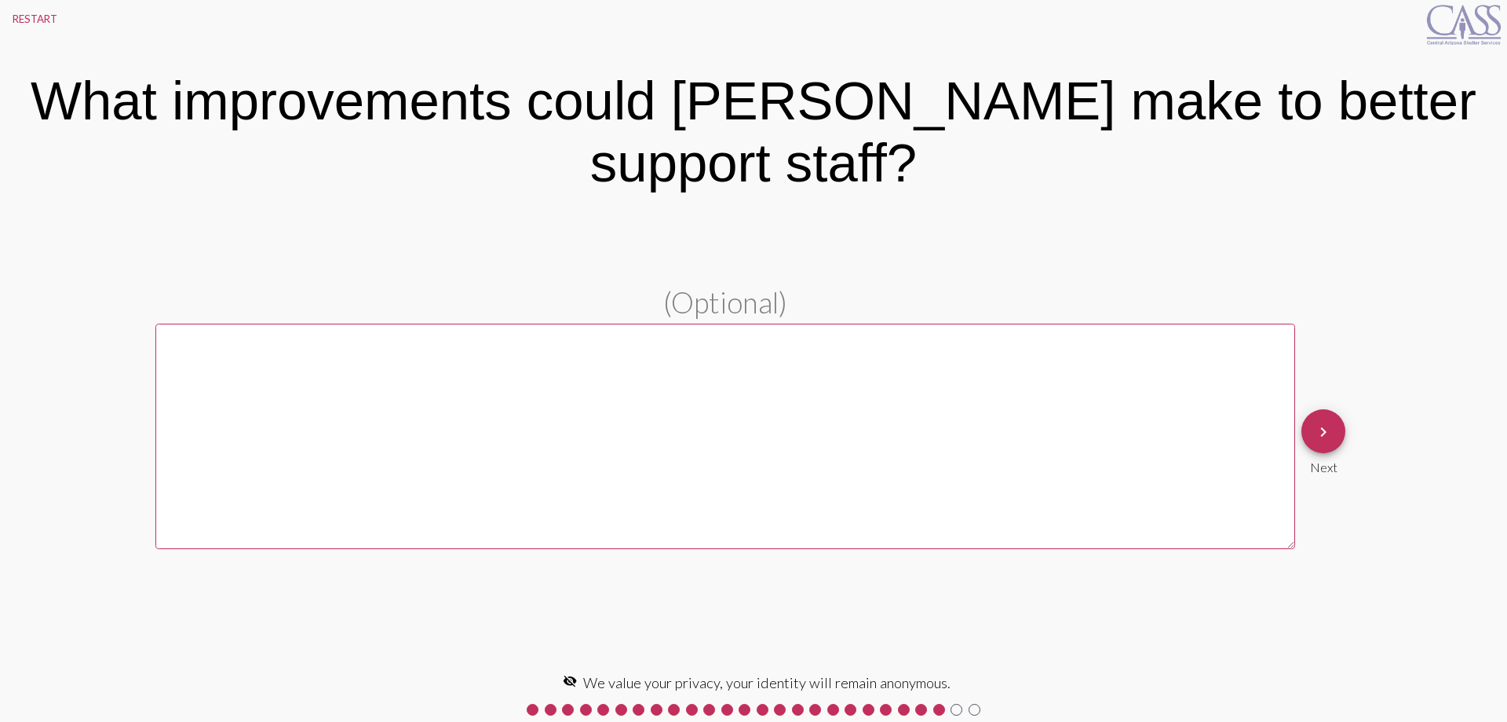
click at [1212, 420] on textarea at bounding box center [725, 436] width 1140 height 226
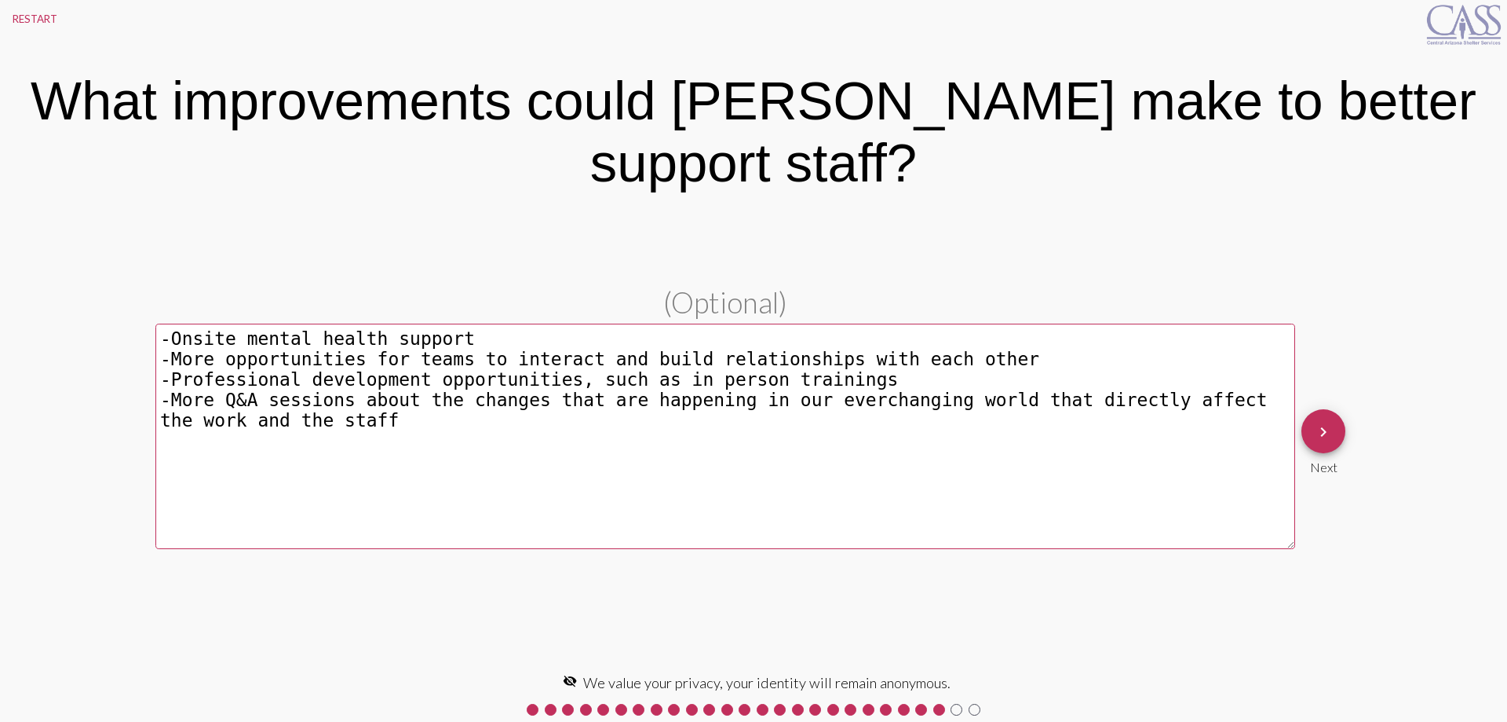
type textarea "-Onsite mental health support -More opportunities for teams to interact and bui…"
click at [1310, 429] on button "keyboard_arrow_right" at bounding box center [1324, 431] width 44 height 44
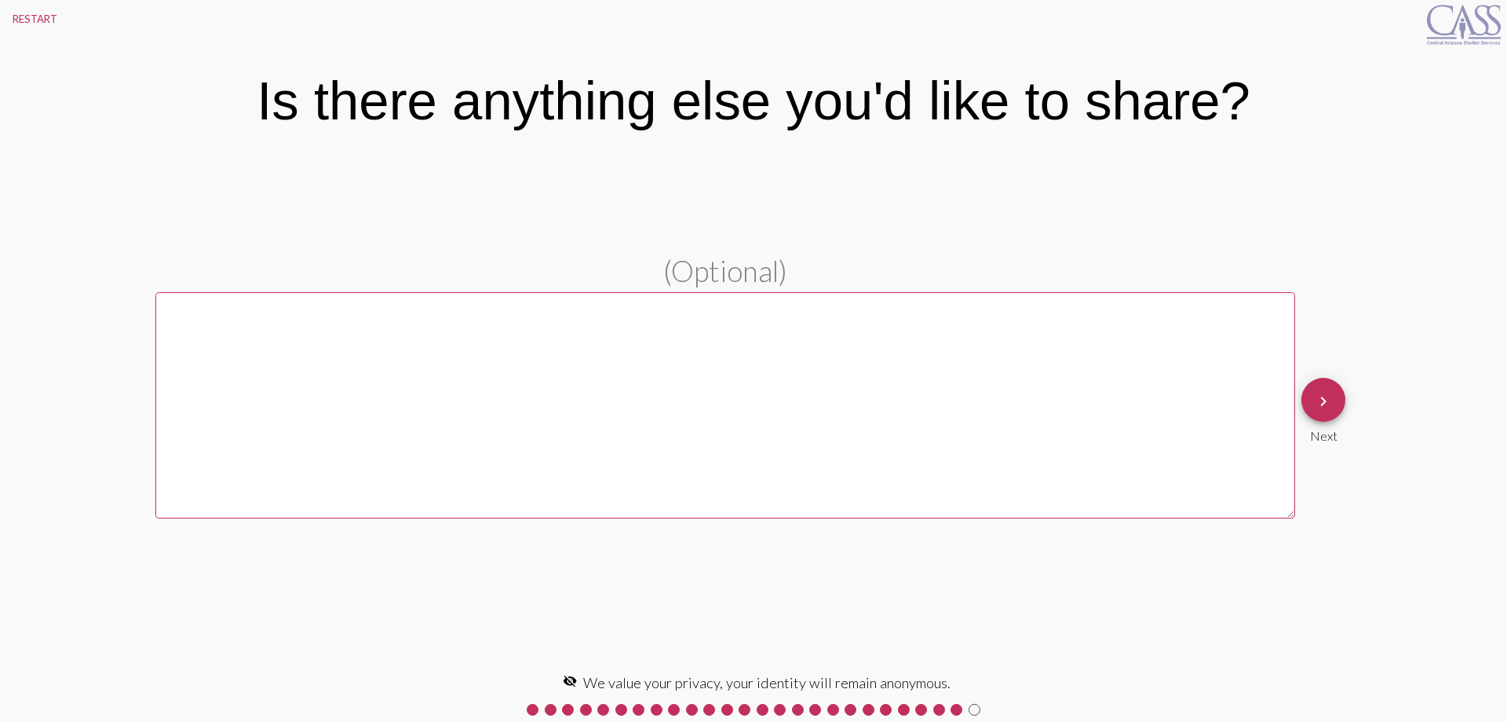
click at [1321, 390] on span "keyboard_arrow_right" at bounding box center [1323, 400] width 19 height 45
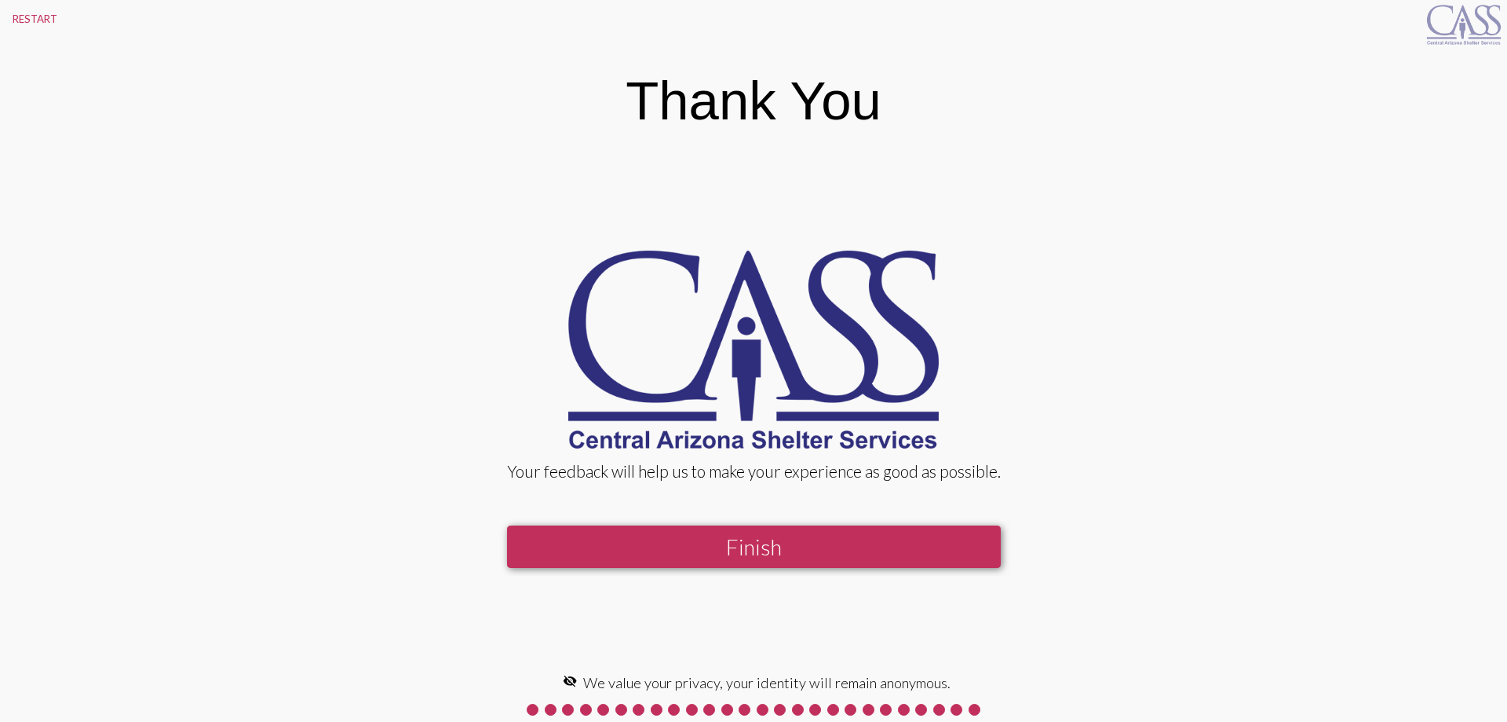
click at [860, 572] on div "Your feedback will help us to make your experience as good as possible. Finish" at bounding box center [754, 410] width 645 height 330
click at [858, 561] on button "Finish" at bounding box center [754, 546] width 494 height 42
